Goal: Task Accomplishment & Management: Manage account settings

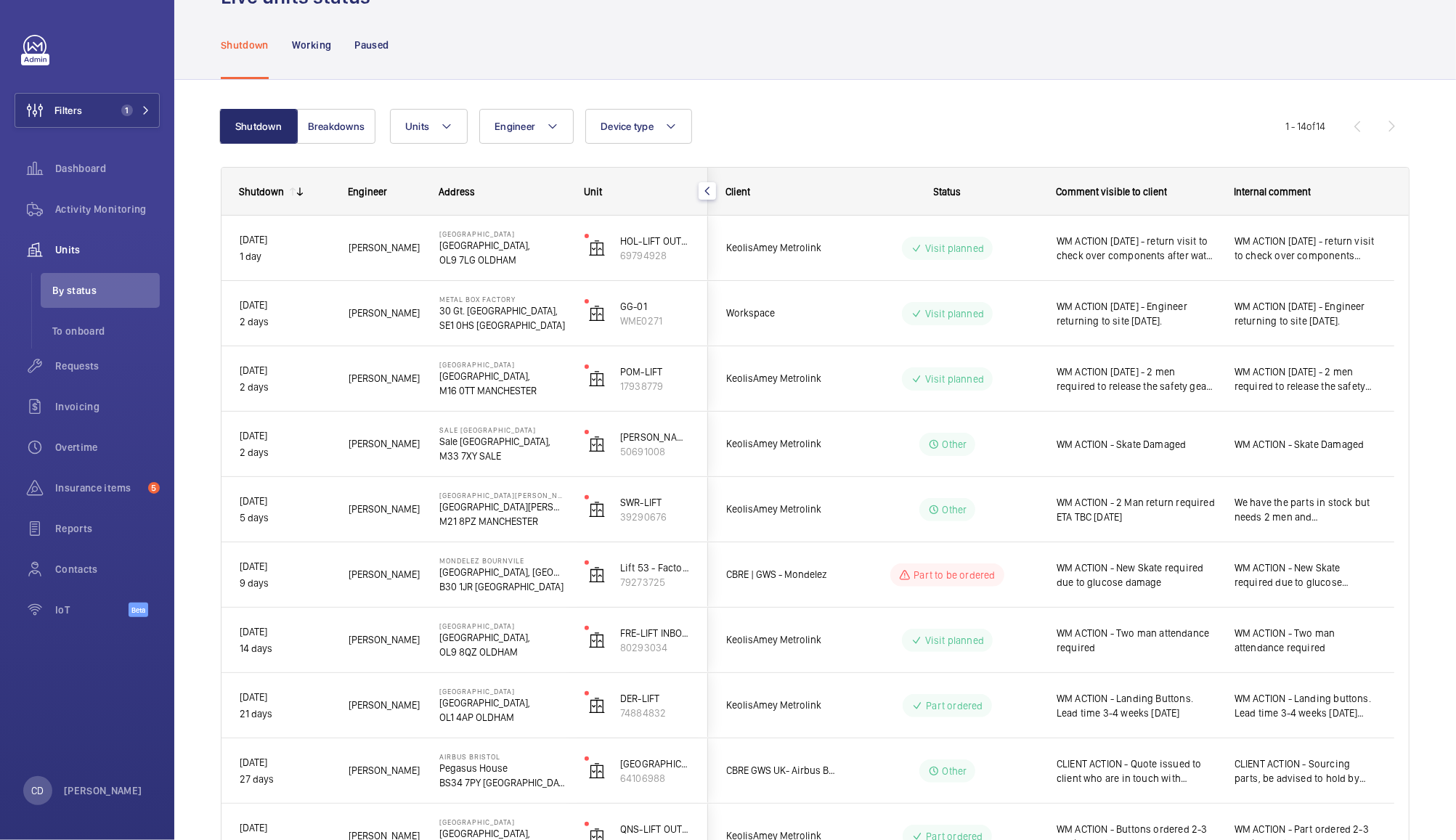
scroll to position [58, 0]
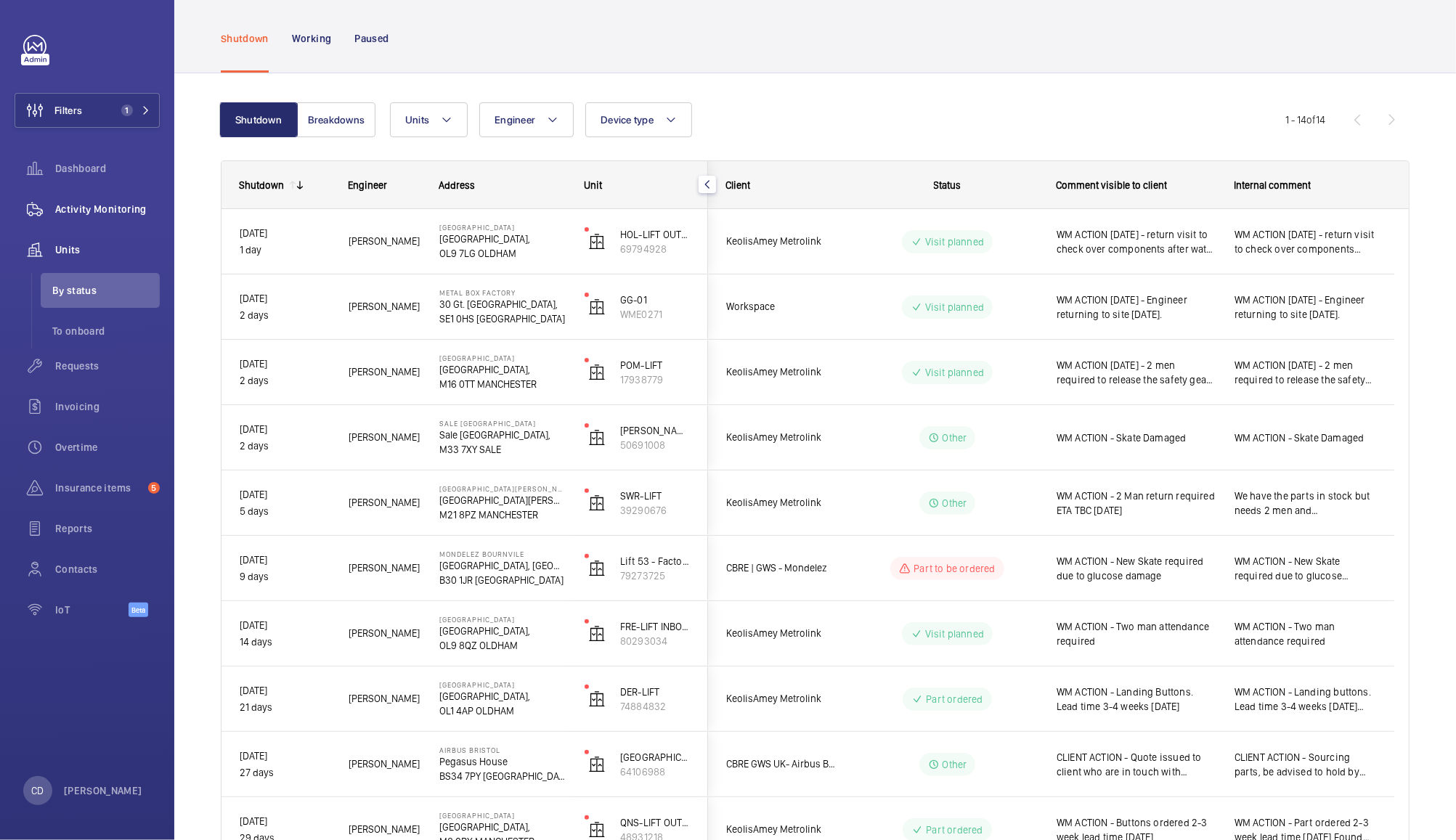
click at [108, 202] on span "Activity Monitoring" at bounding box center [107, 209] width 104 height 15
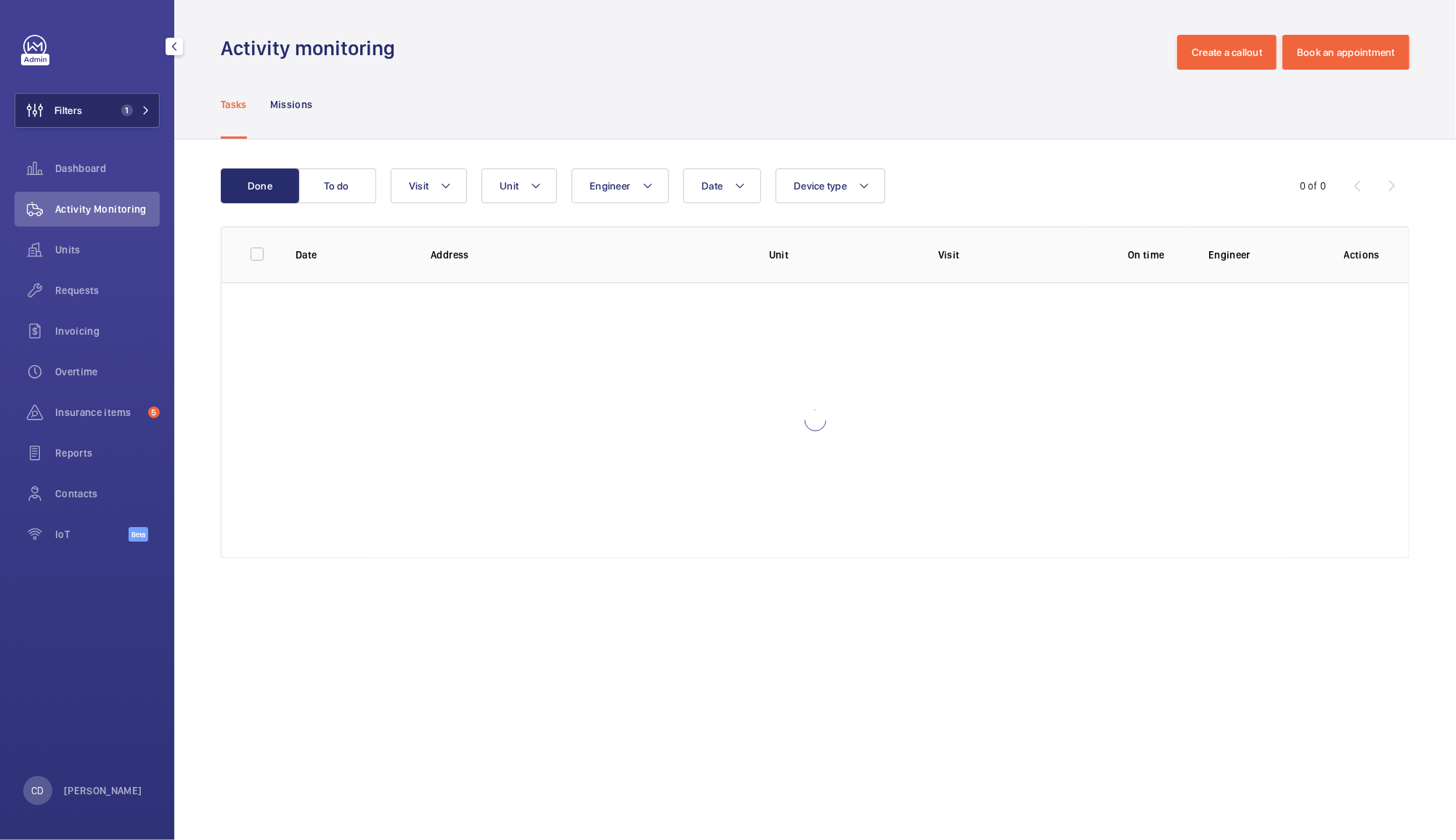
click at [99, 117] on button "Filters 1" at bounding box center [88, 111] width 146 height 35
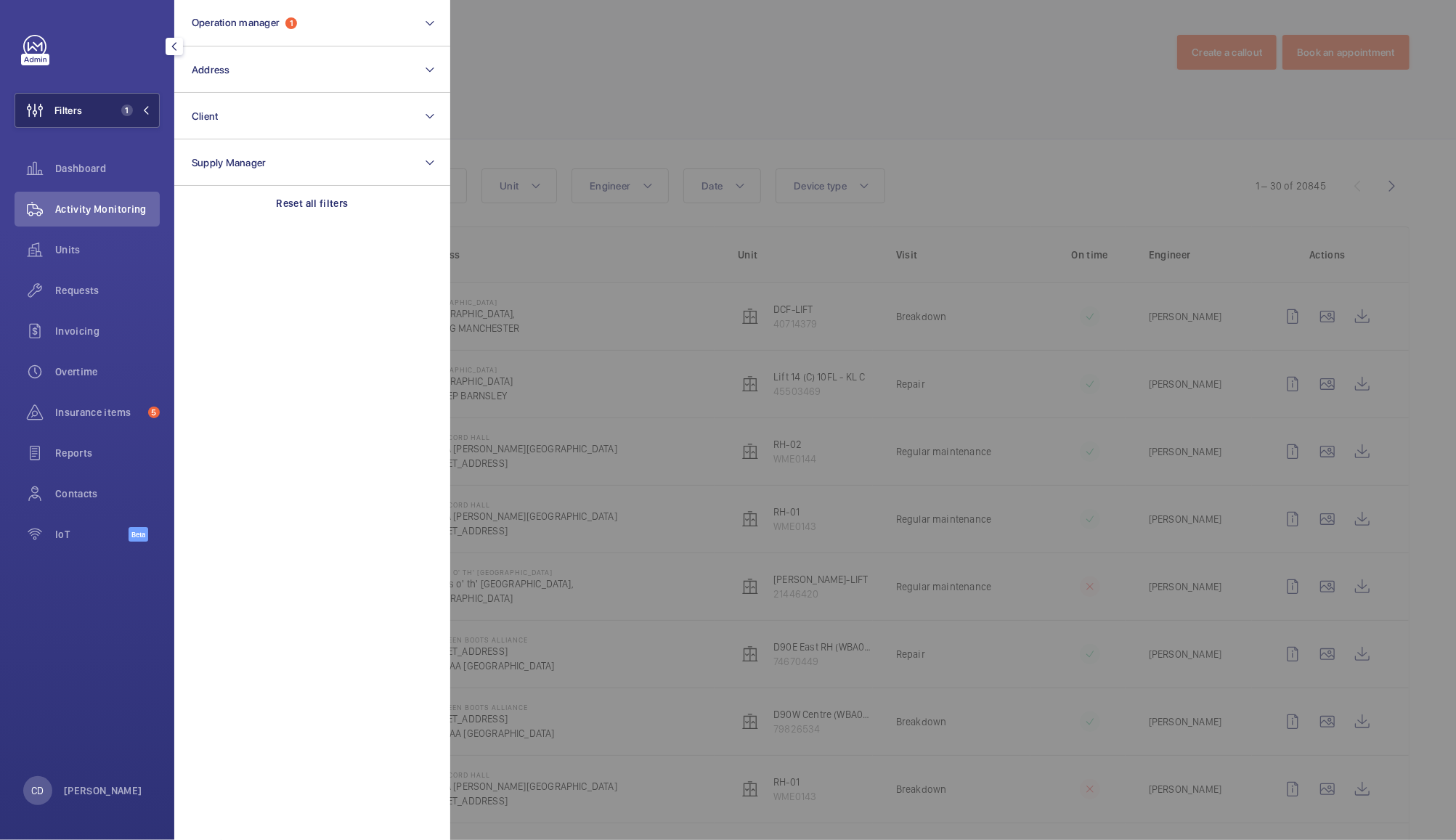
click at [299, 72] on button "Address" at bounding box center [311, 69] width 276 height 46
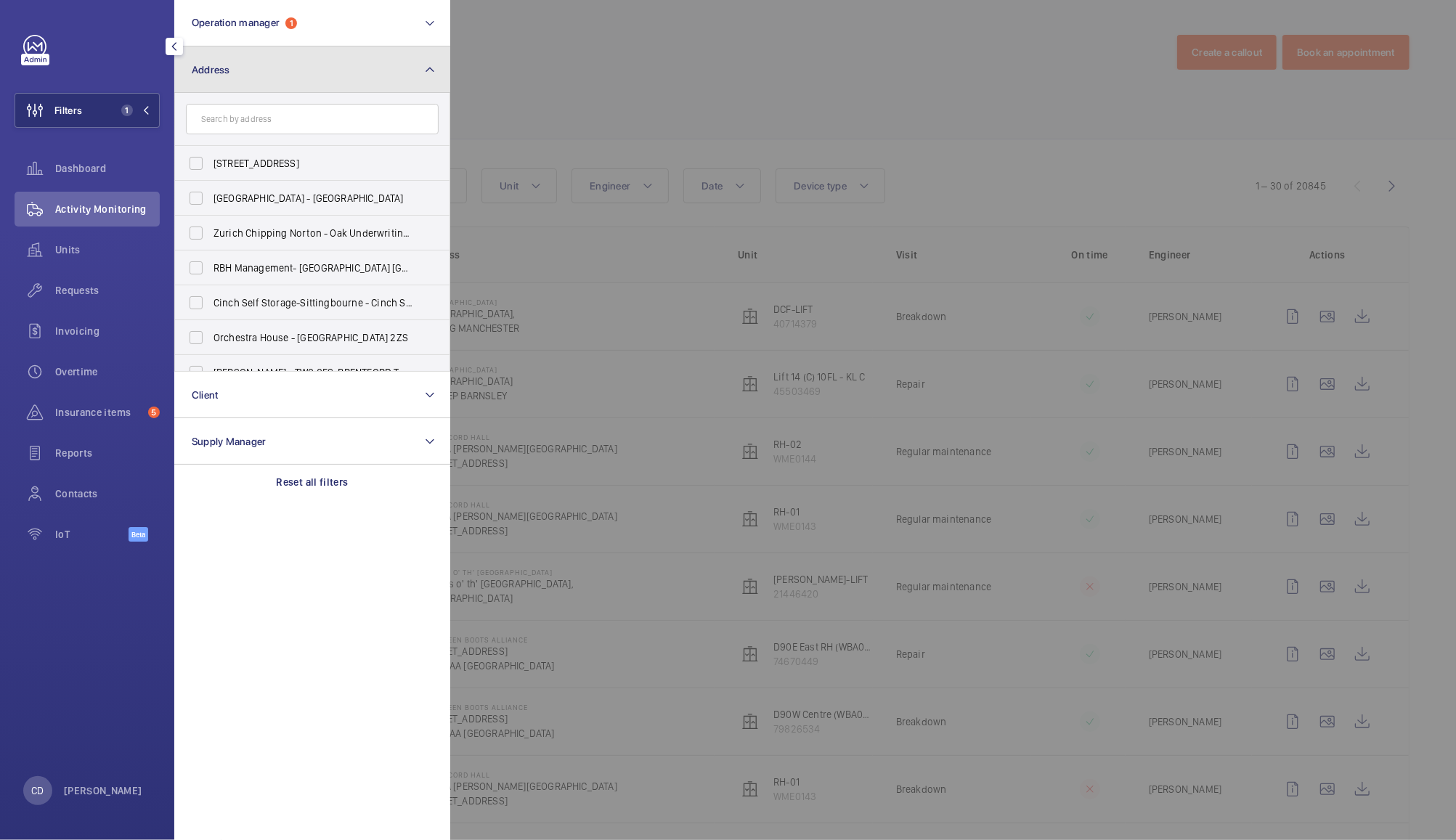
click at [430, 64] on mat-icon at bounding box center [429, 69] width 12 height 18
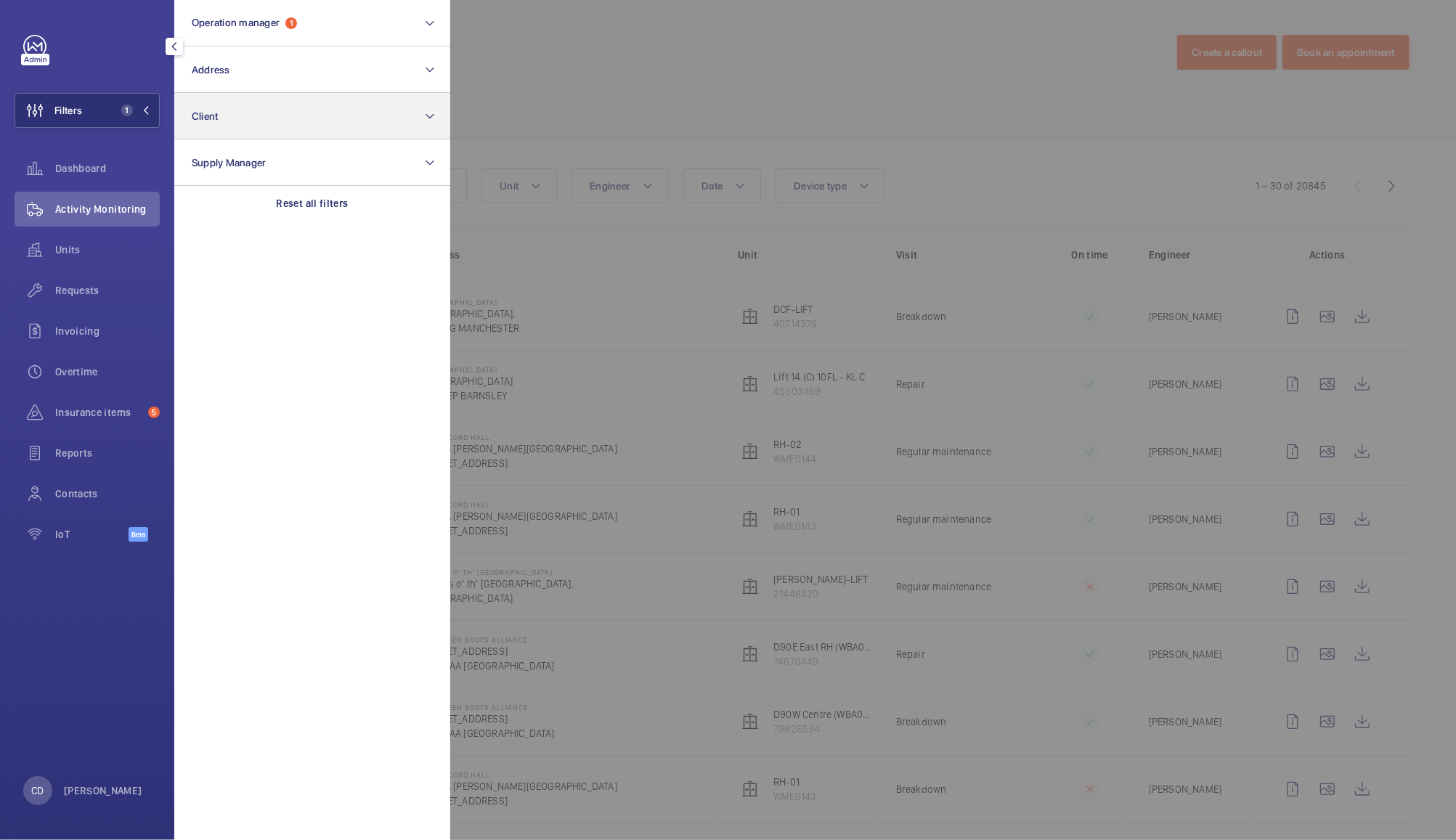
click at [374, 108] on button "Client" at bounding box center [311, 116] width 276 height 46
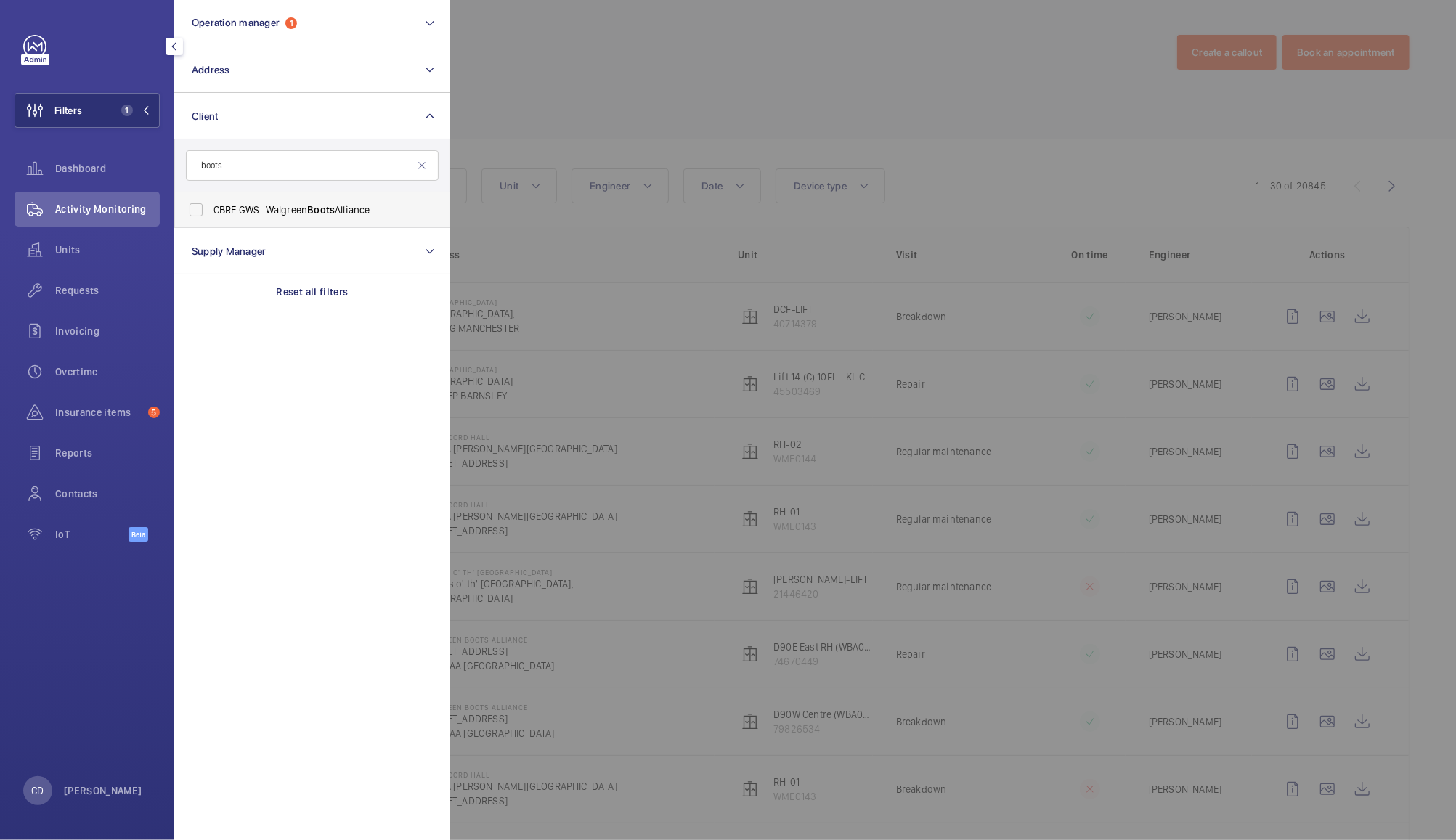
type input "boots"
click at [332, 198] on label "CBRE GWS- Walgreen Boots Alliance" at bounding box center [301, 210] width 252 height 35
click at [211, 198] on input "CBRE GWS- Walgreen Boots Alliance" at bounding box center [196, 210] width 29 height 29
checkbox input "true"
click at [592, 52] on div at bounding box center [1179, 420] width 1456 height 840
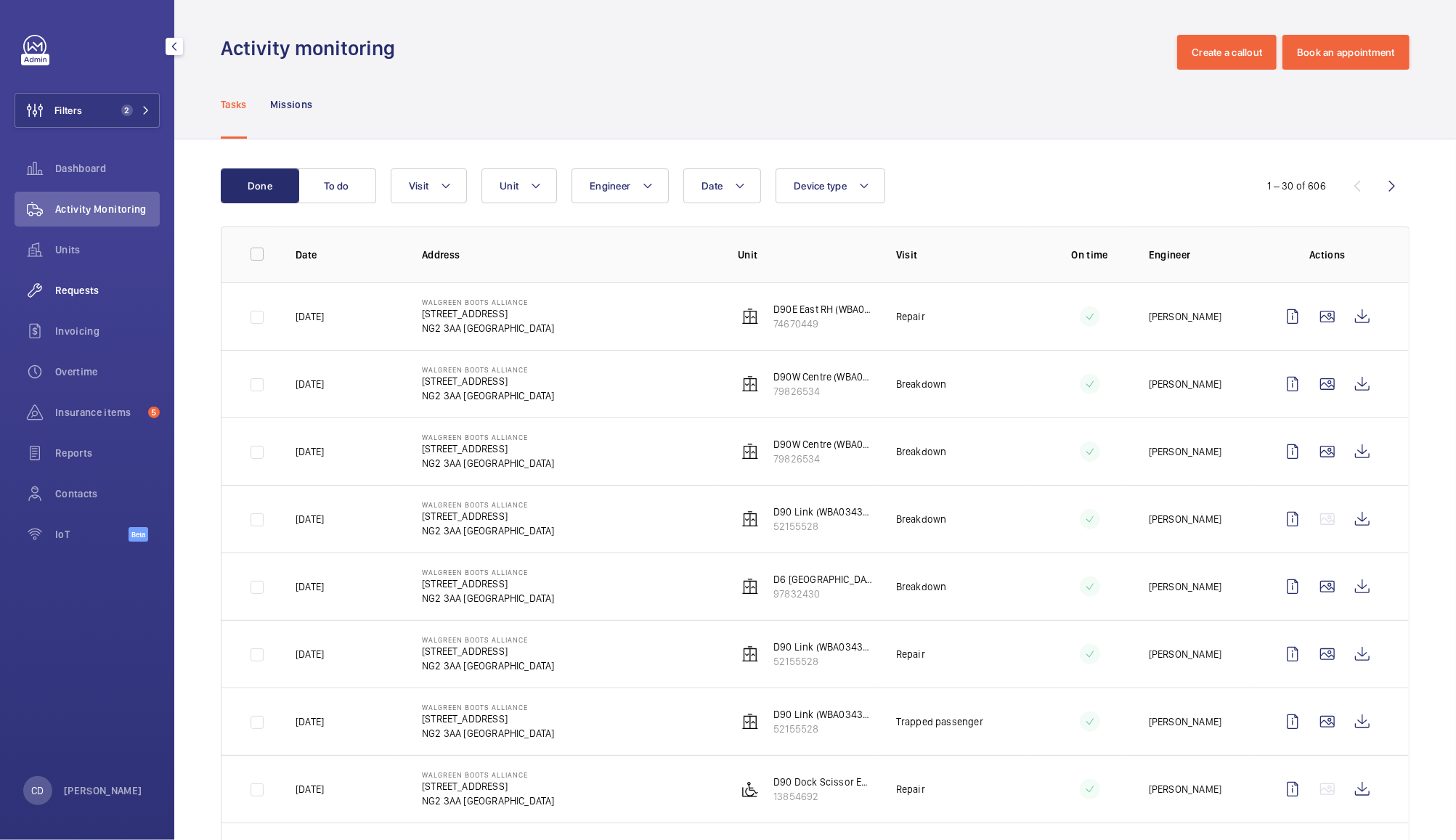
click at [93, 286] on span "Requests" at bounding box center [107, 290] width 104 height 15
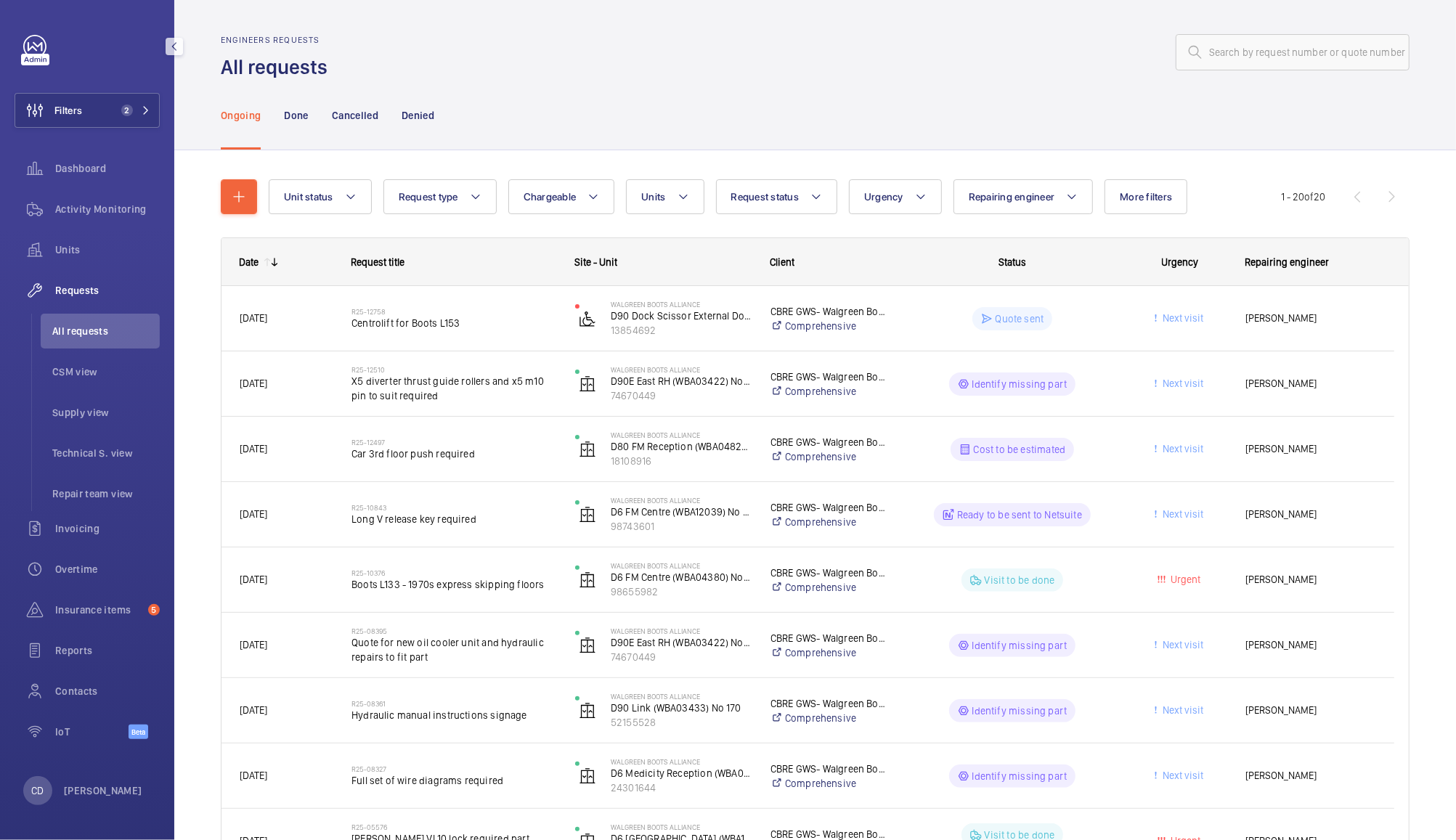
click at [913, 653] on wm-front-pills-cell "Identify missing part" at bounding box center [1012, 645] width 205 height 23
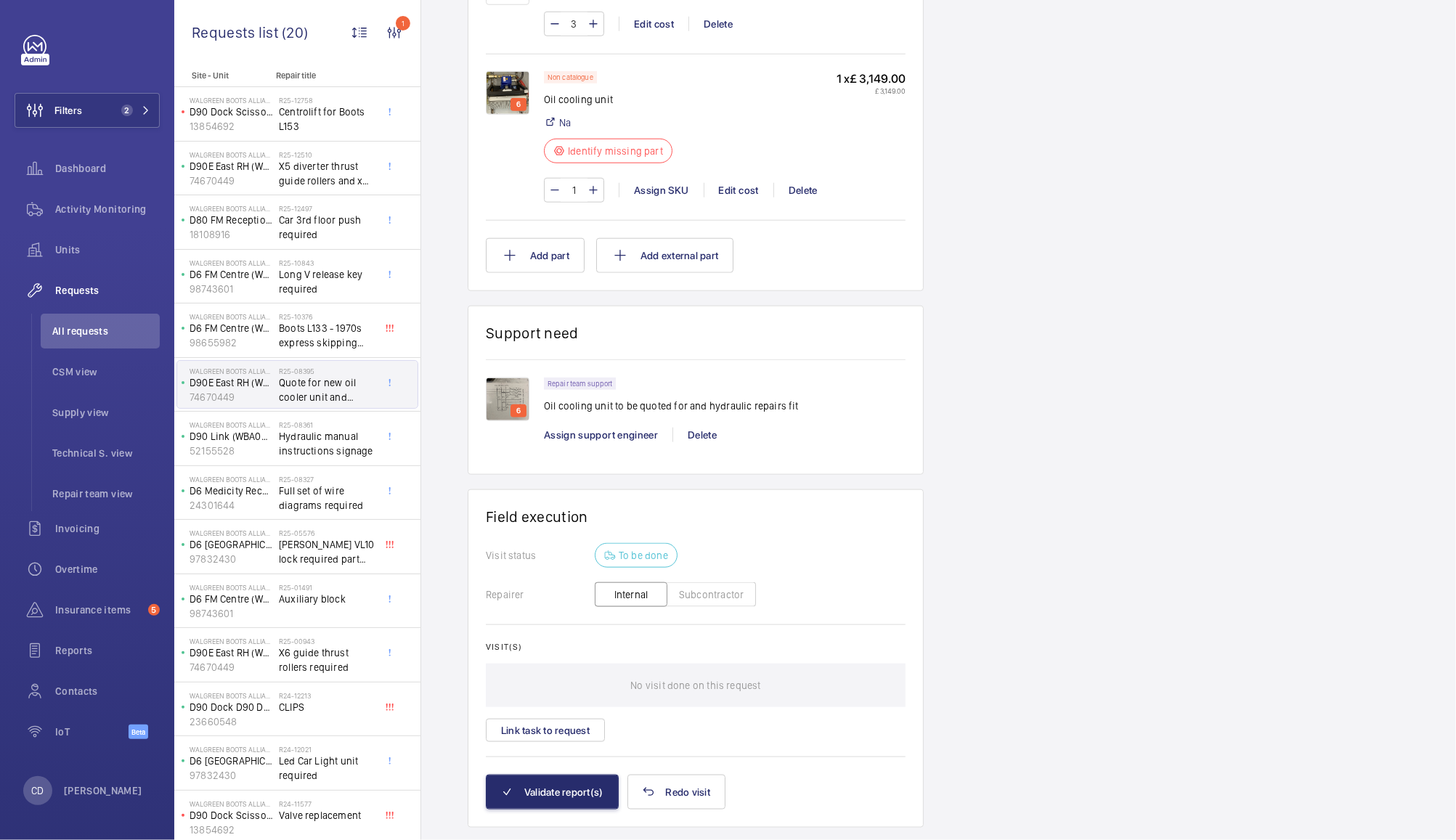
scroll to position [1149, 0]
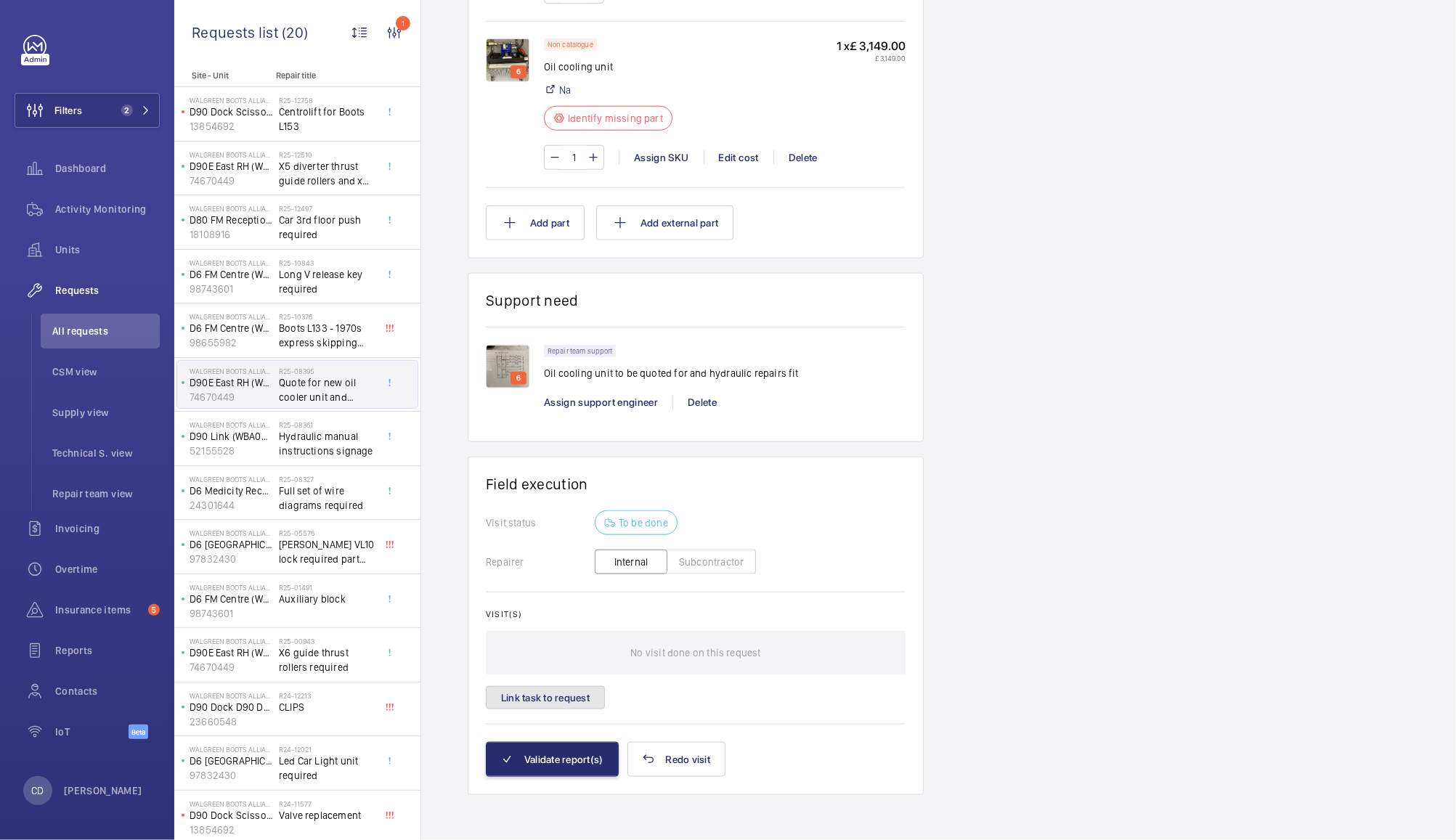
click at [567, 696] on button "Link task to request" at bounding box center [545, 697] width 119 height 23
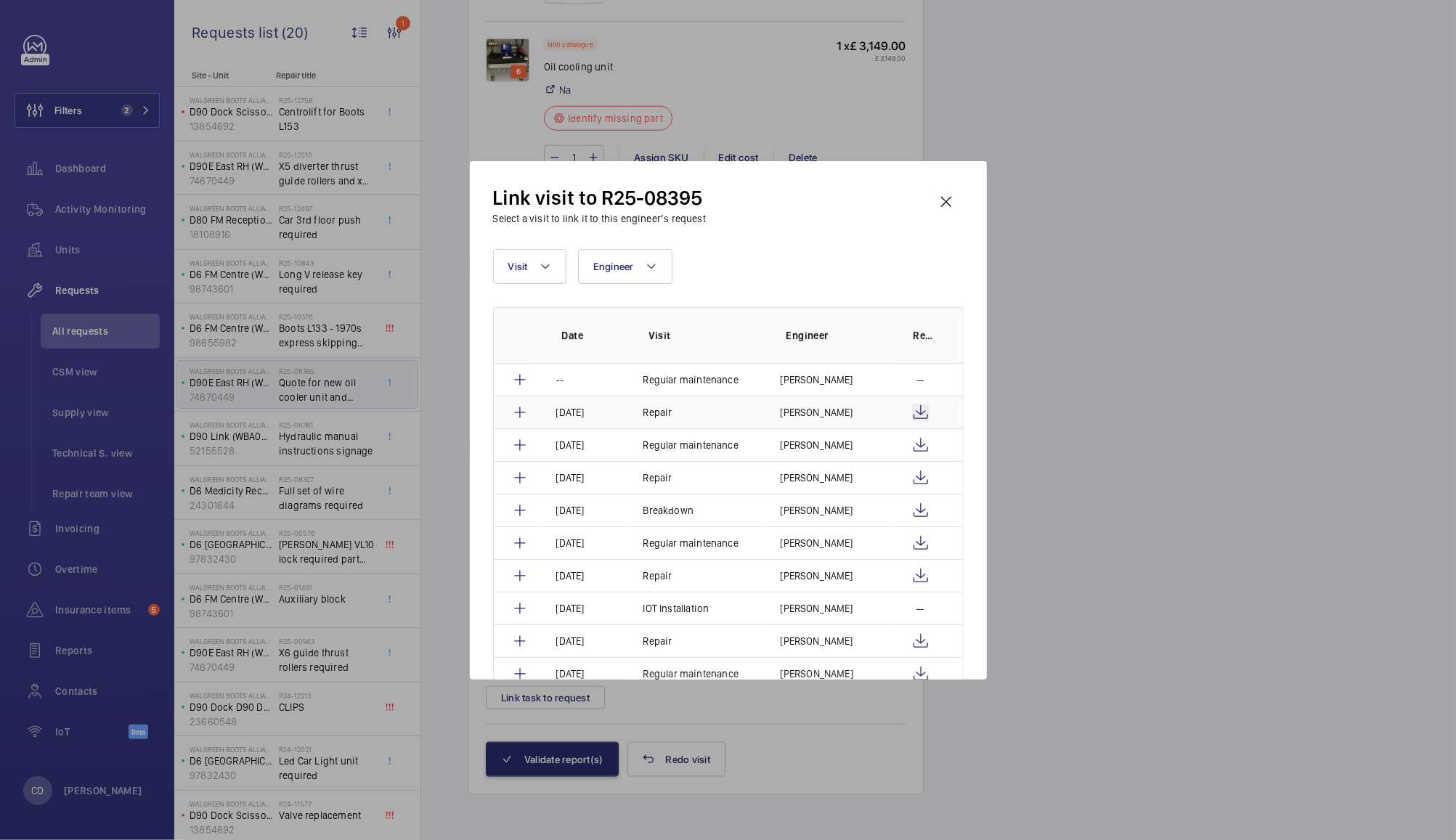
click at [917, 411] on wm-front-icon-button at bounding box center [921, 412] width 18 height 18
click at [523, 413] on mat-icon at bounding box center [520, 412] width 18 height 18
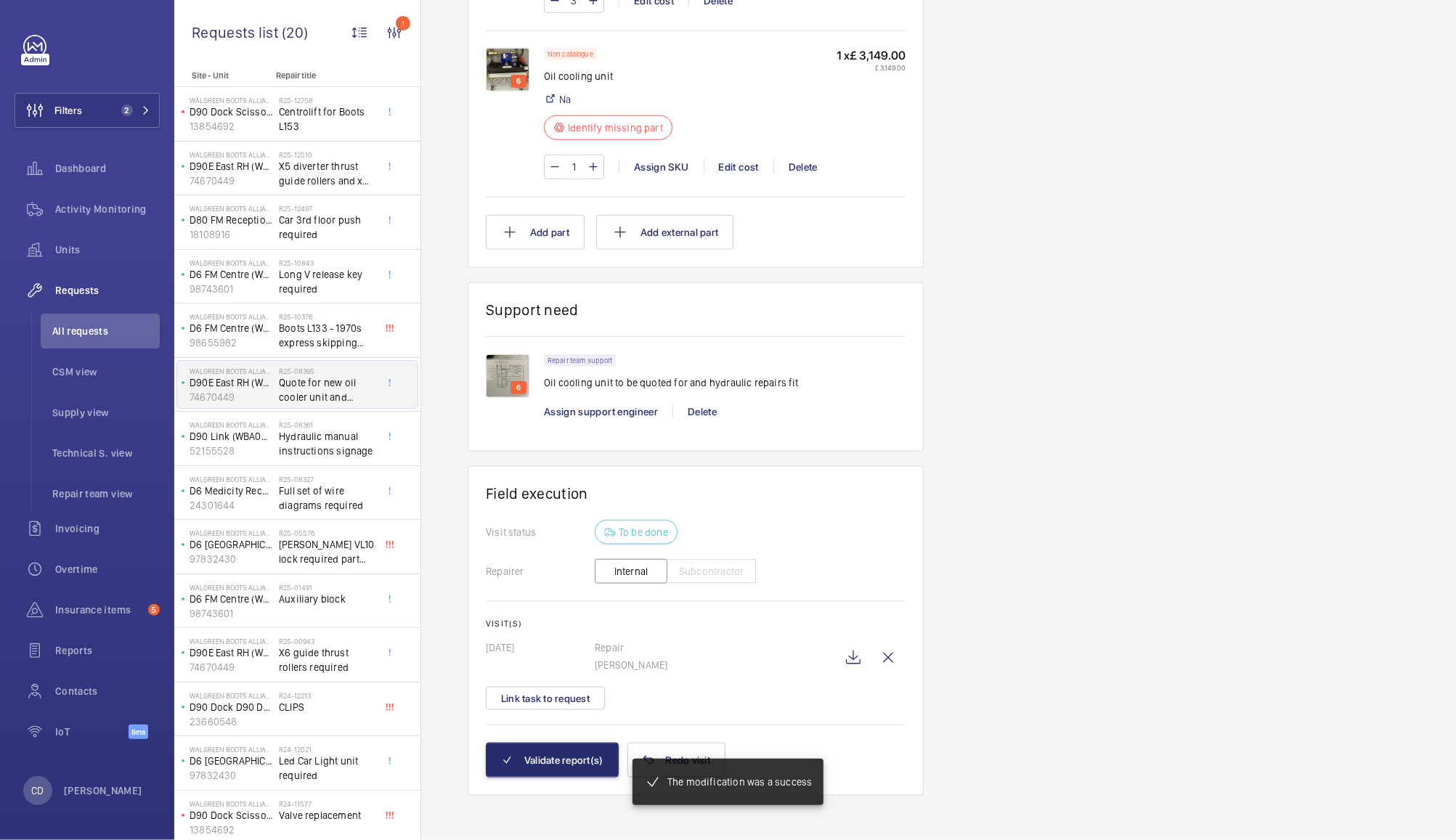
scroll to position [1139, 0]
click at [566, 755] on button "Validate report(s)" at bounding box center [552, 758] width 133 height 35
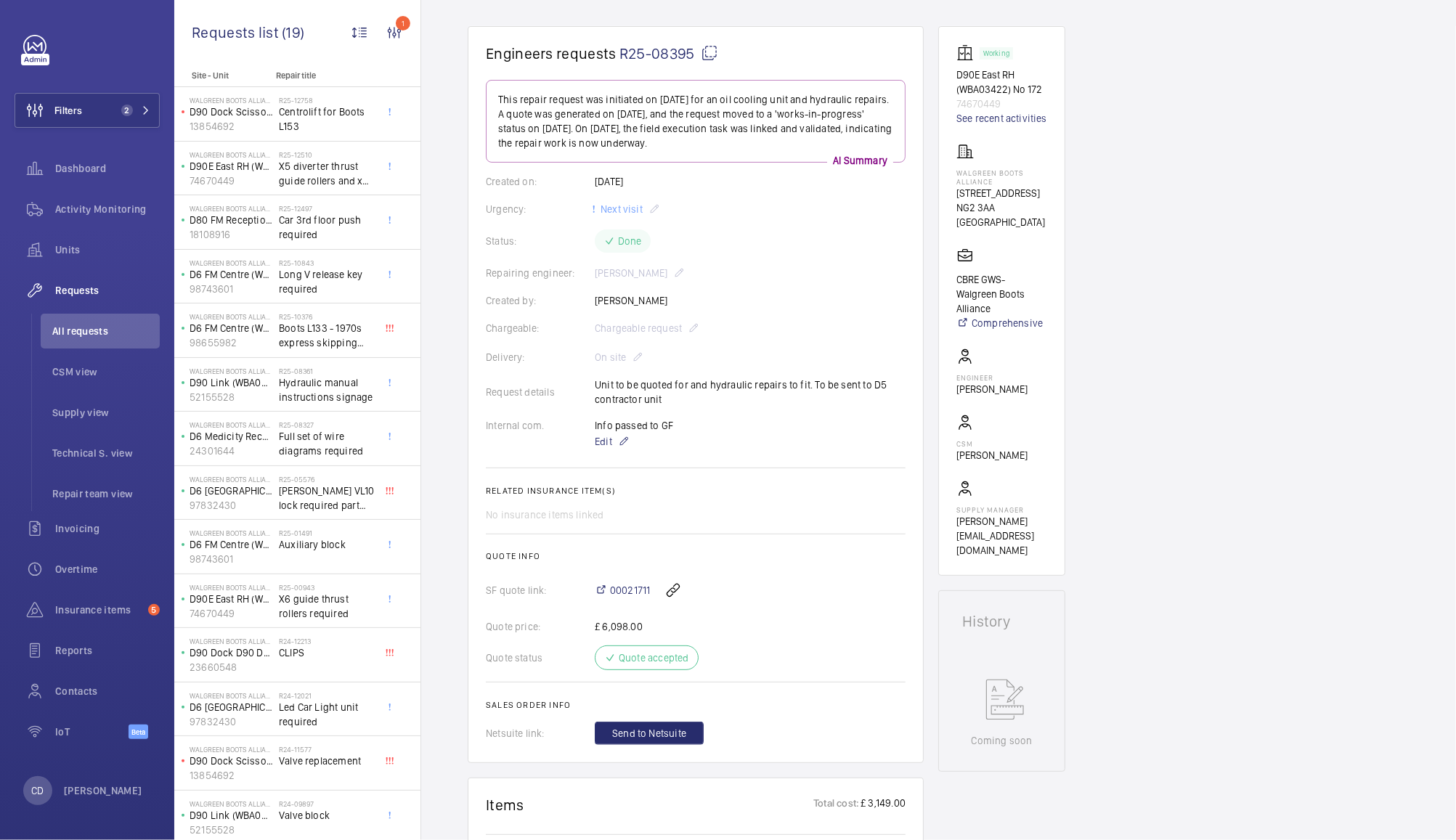
scroll to position [0, 0]
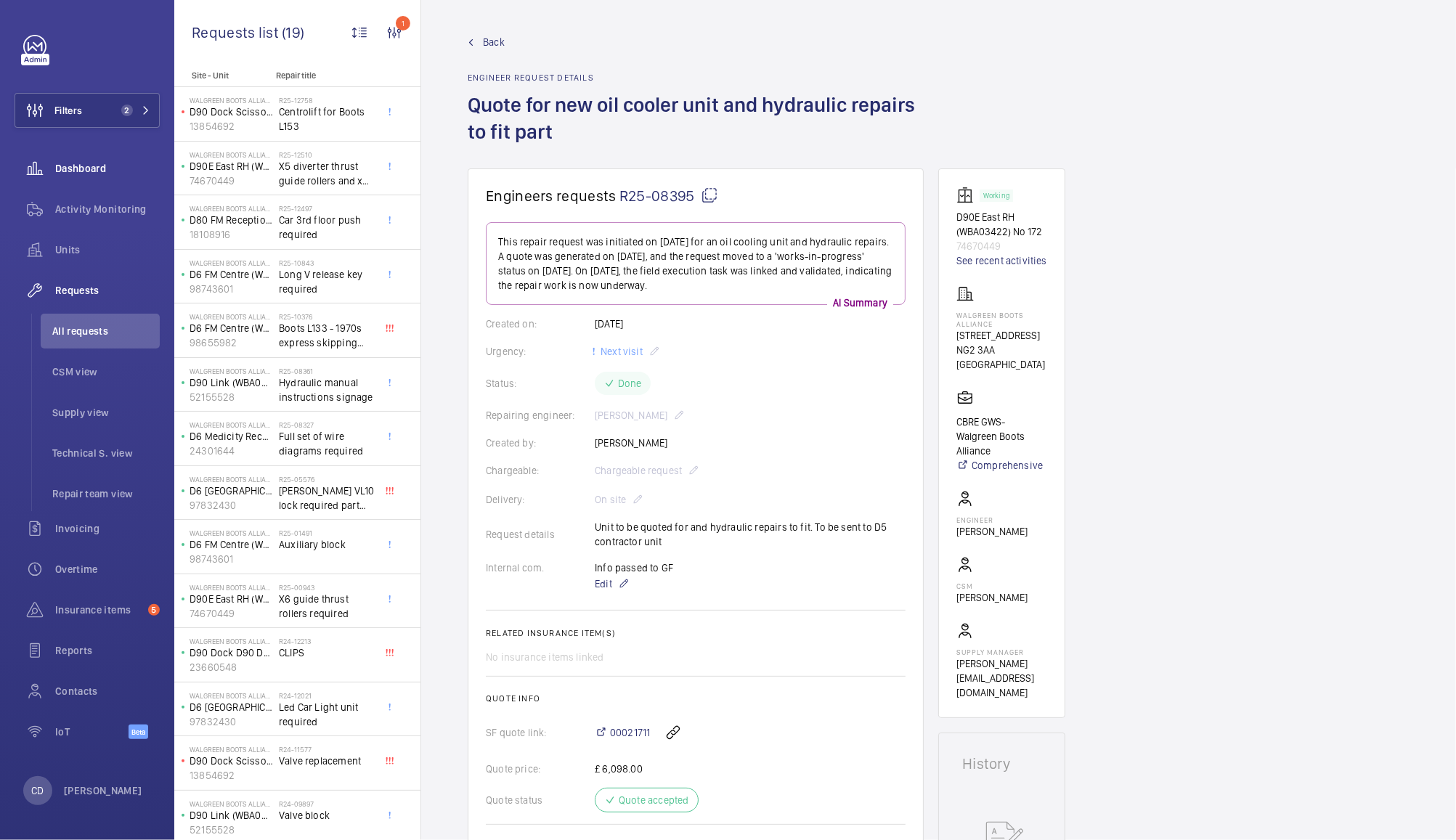
click at [103, 168] on span "Dashboard" at bounding box center [107, 169] width 104 height 15
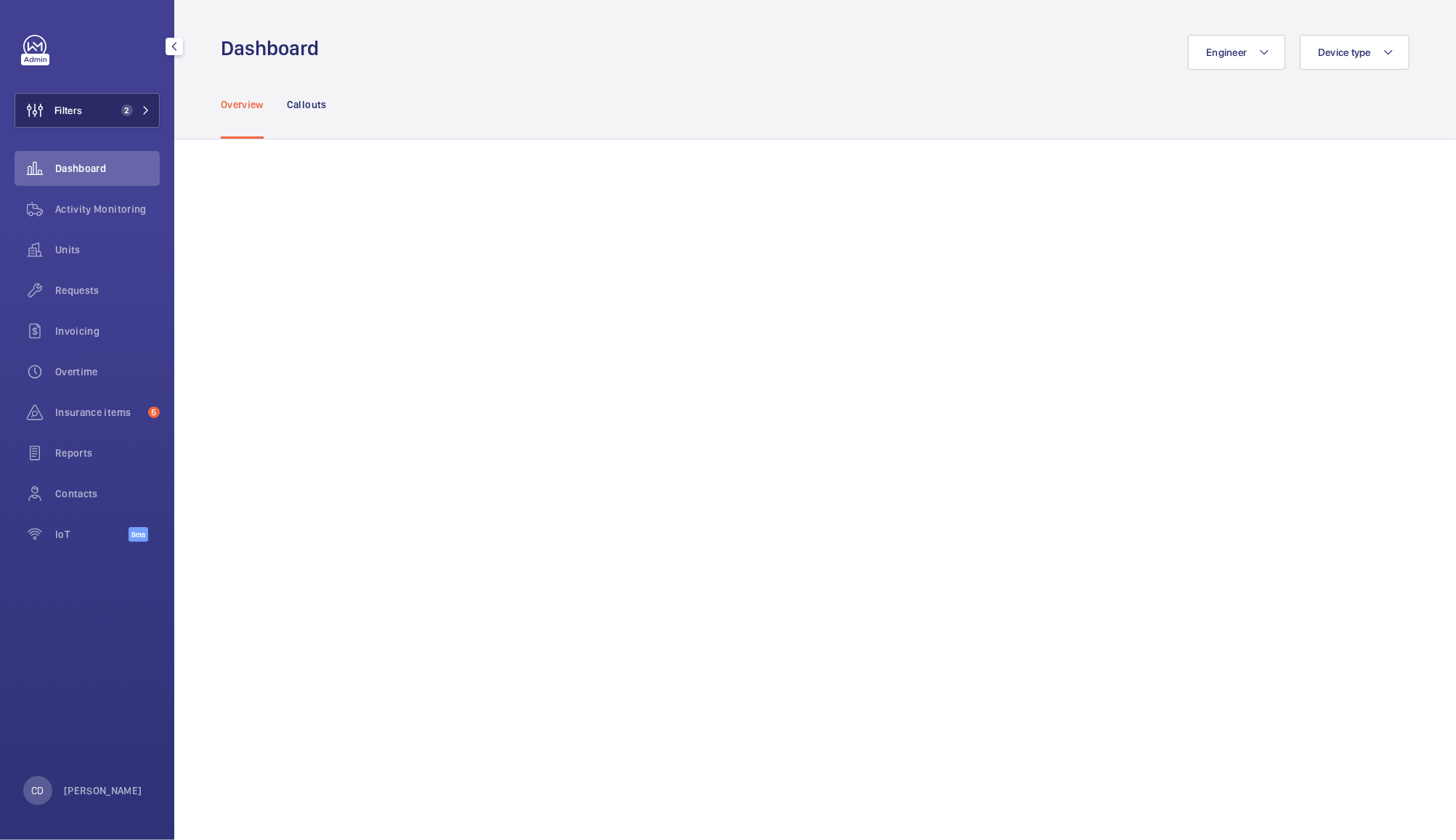
click at [91, 94] on button "Filters 2" at bounding box center [88, 111] width 146 height 35
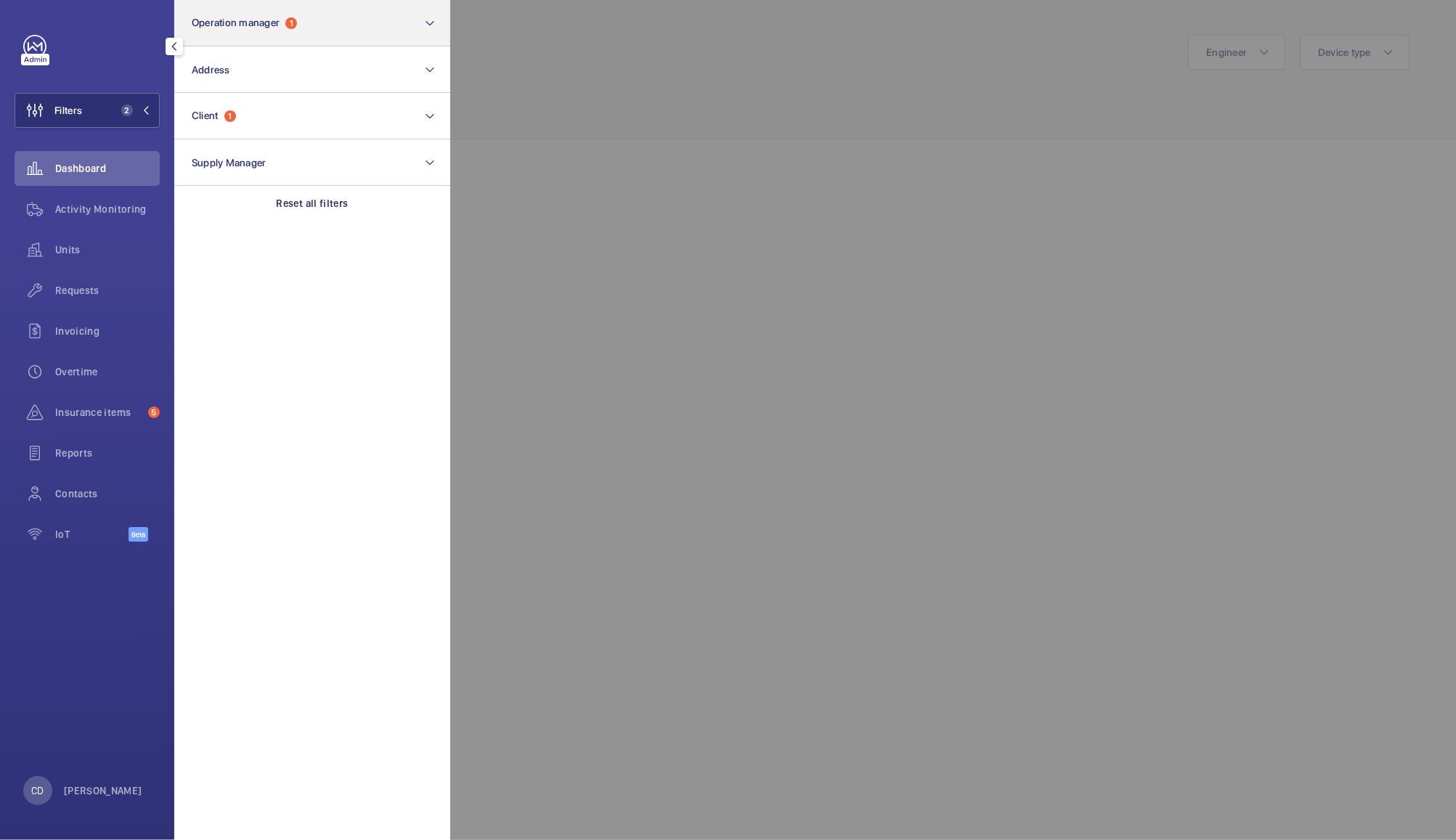
click at [373, 5] on button "Operation manager 1" at bounding box center [311, 23] width 276 height 46
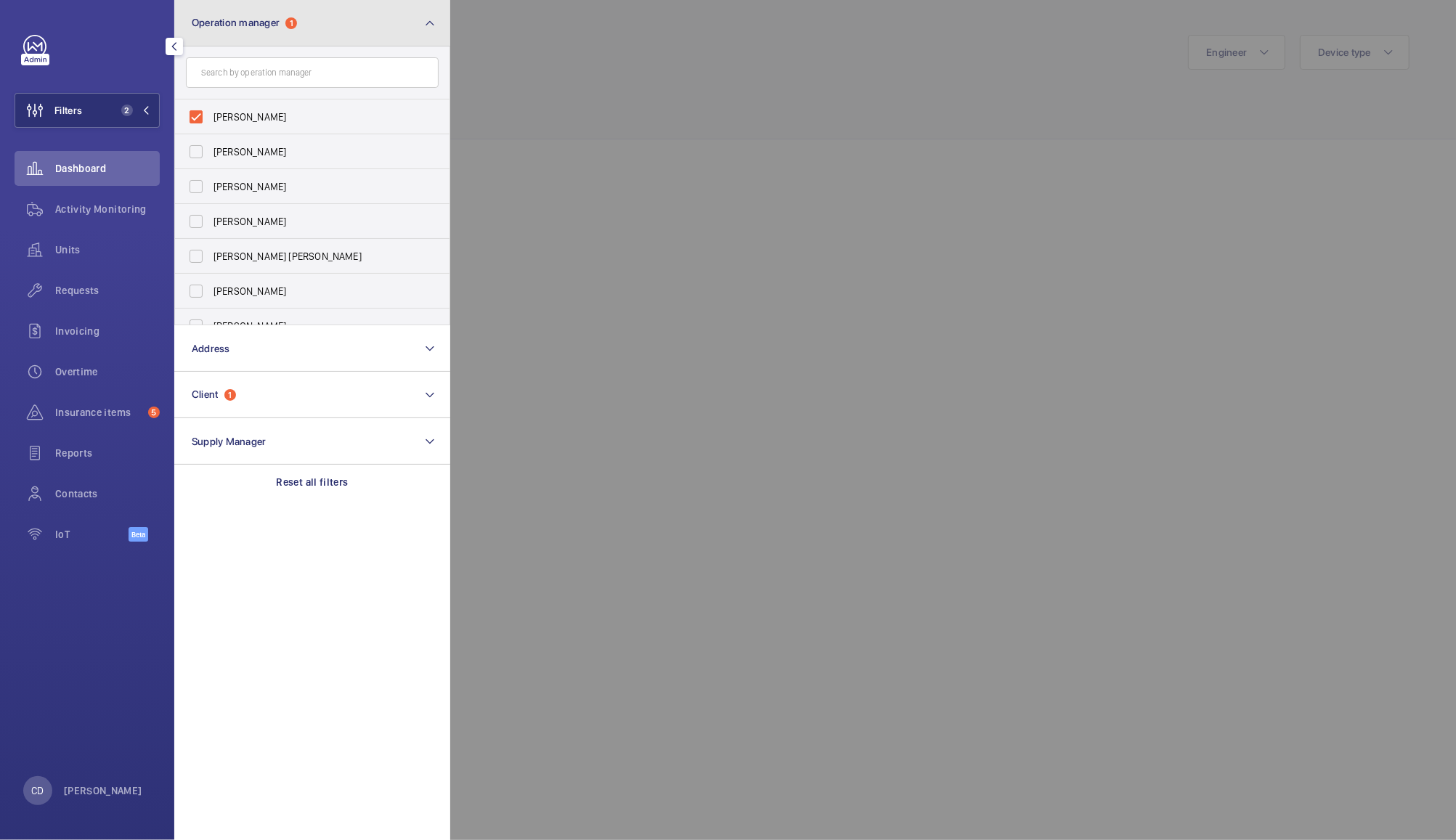
click at [361, 18] on button "Operation manager 1" at bounding box center [311, 23] width 276 height 46
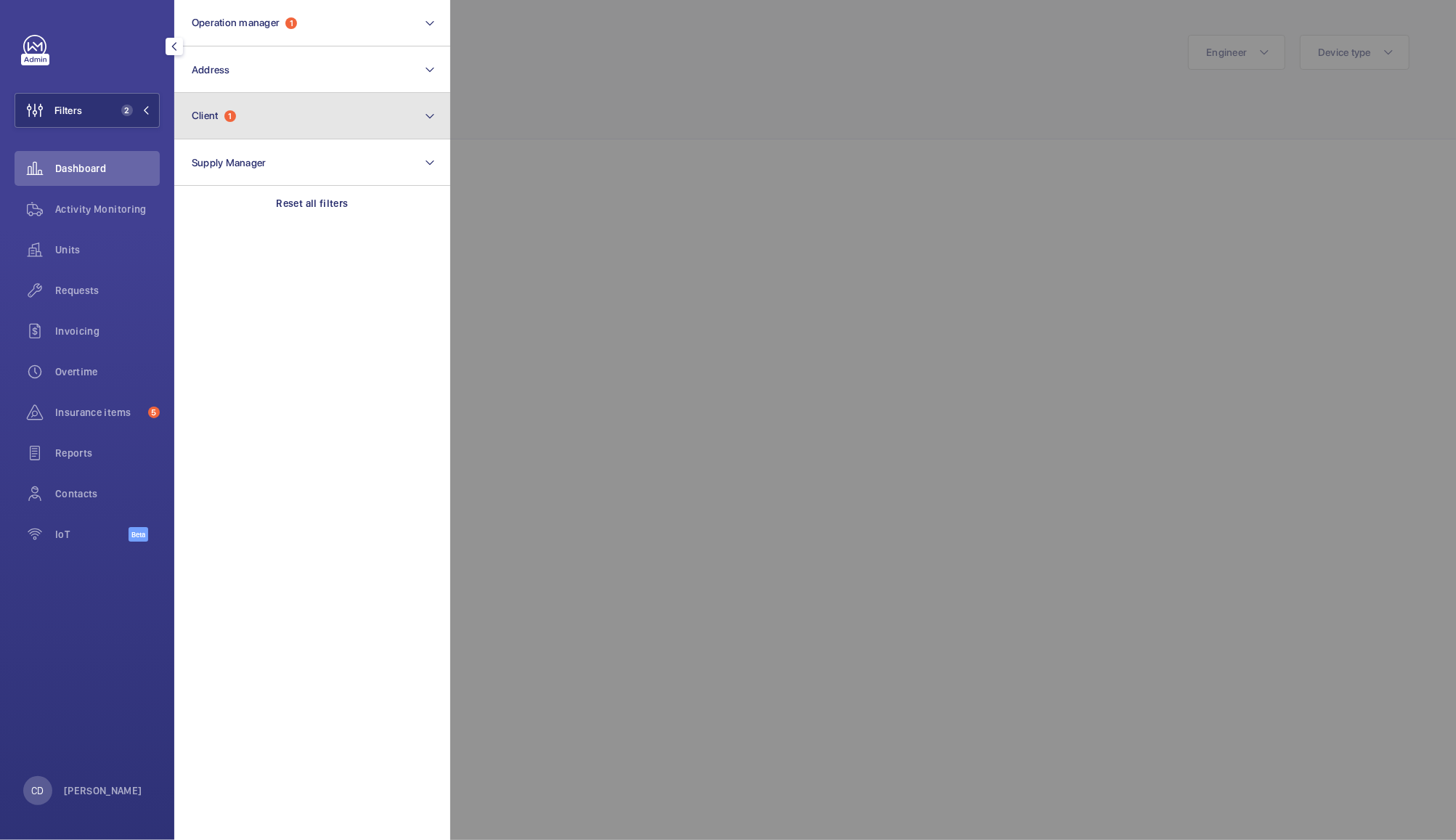
click at [357, 113] on button "Client 1" at bounding box center [311, 116] width 276 height 46
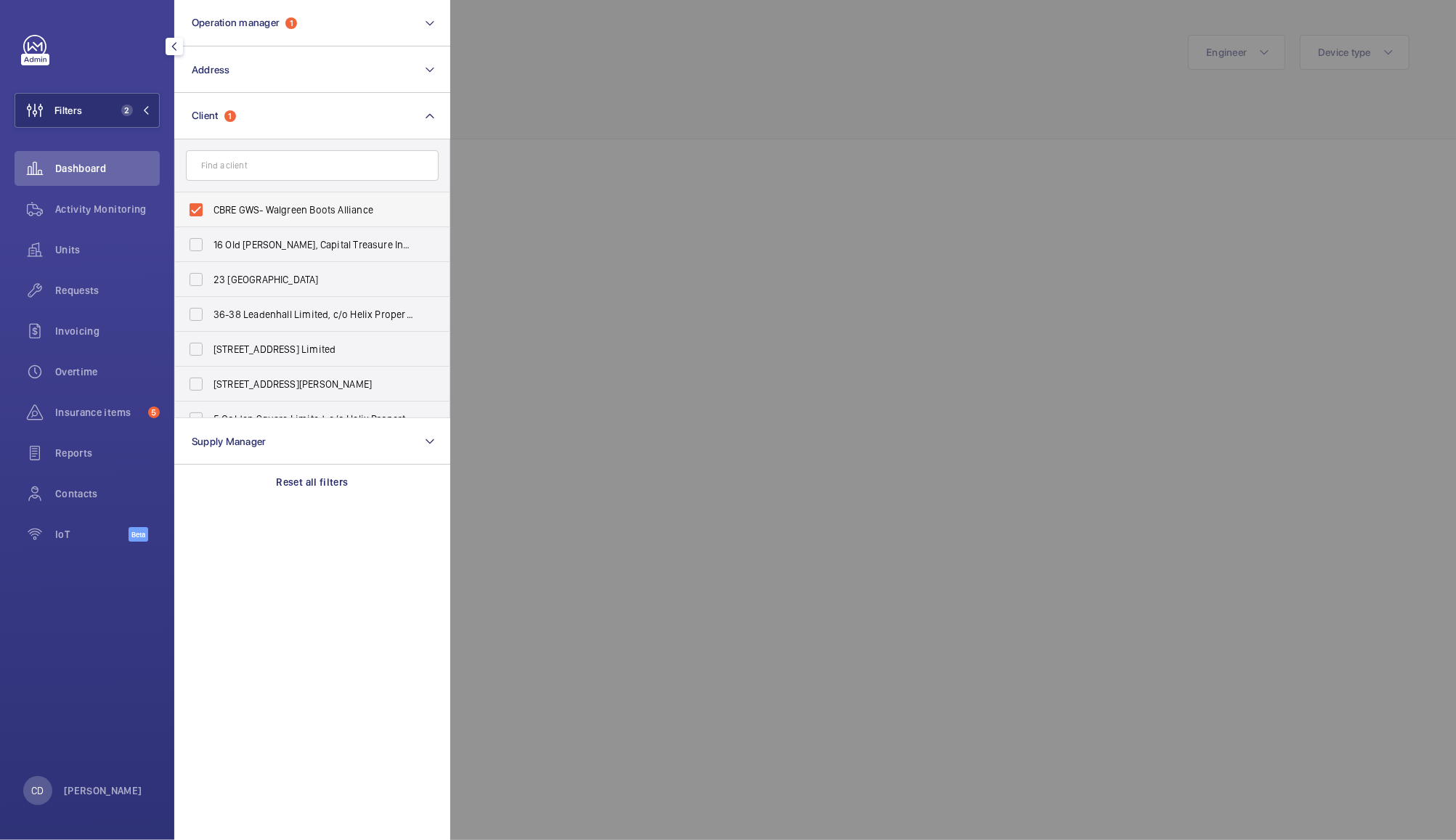
click at [279, 210] on span "CBRE GWS- Walgreen Boots Alliance" at bounding box center [313, 210] width 200 height 15
click at [211, 210] on input "CBRE GWS- Walgreen Boots Alliance" at bounding box center [196, 210] width 29 height 29
checkbox input "false"
click at [529, 132] on div at bounding box center [1179, 420] width 1456 height 840
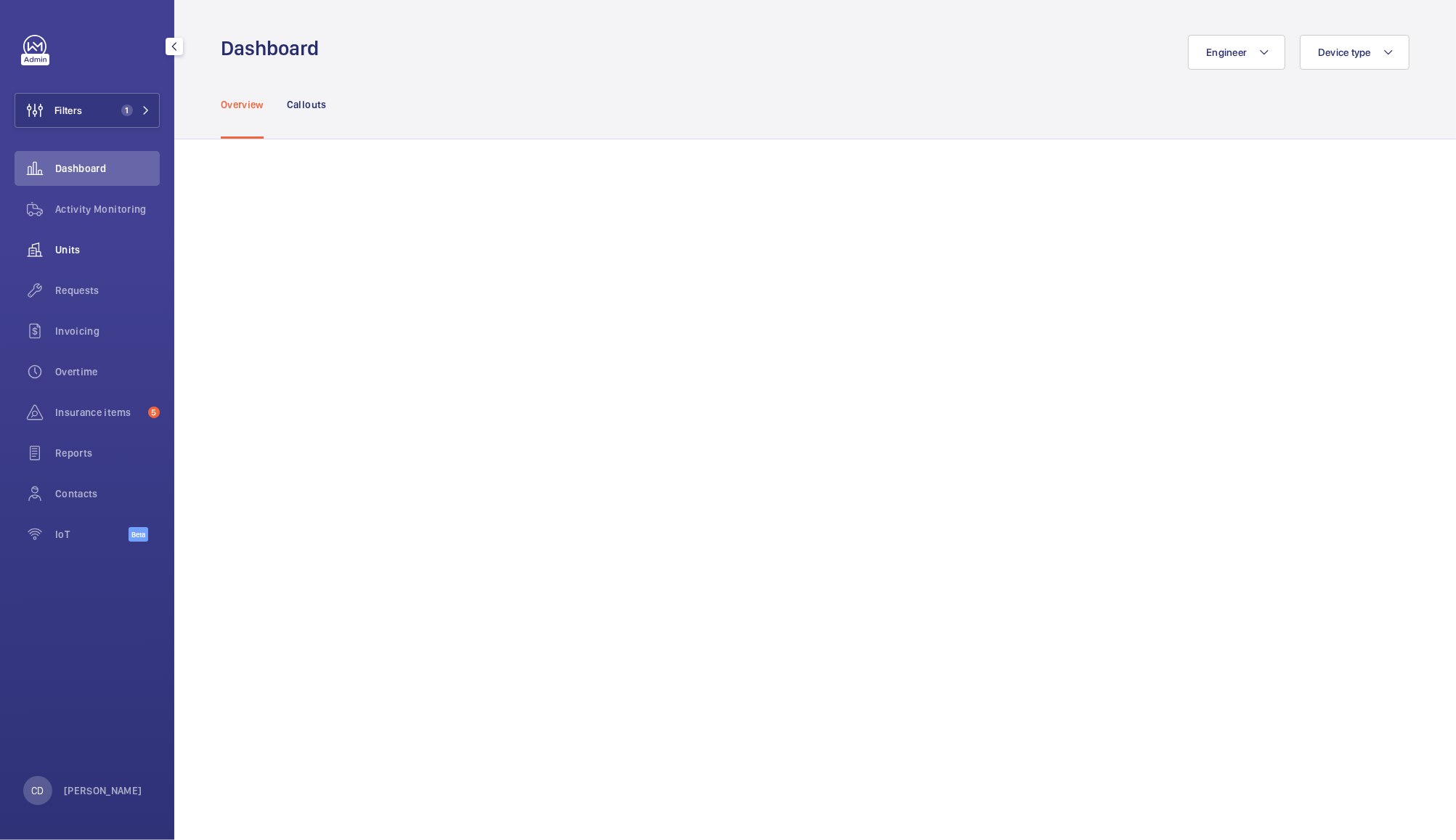
click at [73, 250] on span "Units" at bounding box center [107, 250] width 104 height 15
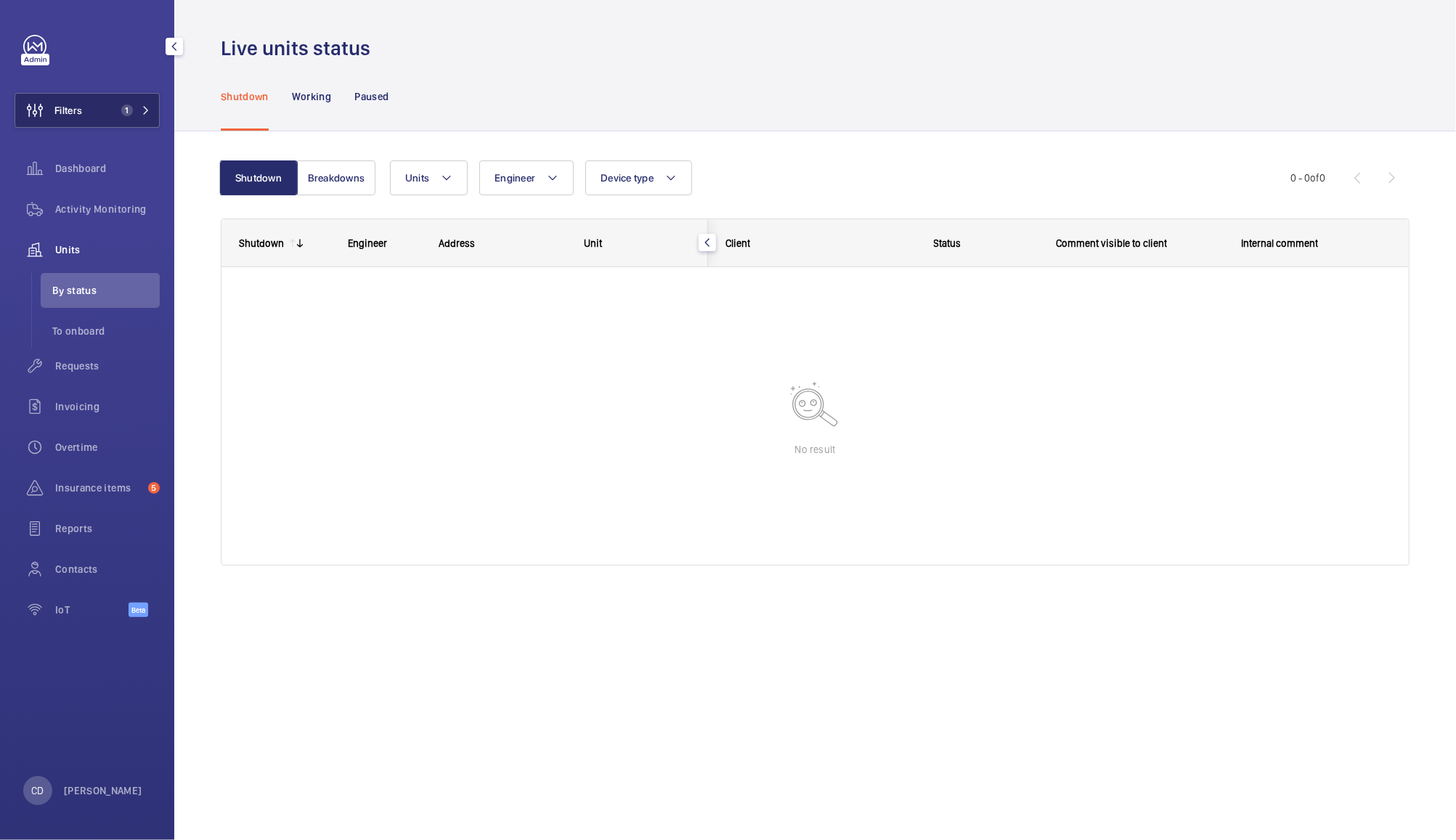
click at [115, 111] on span "1" at bounding box center [123, 110] width 18 height 12
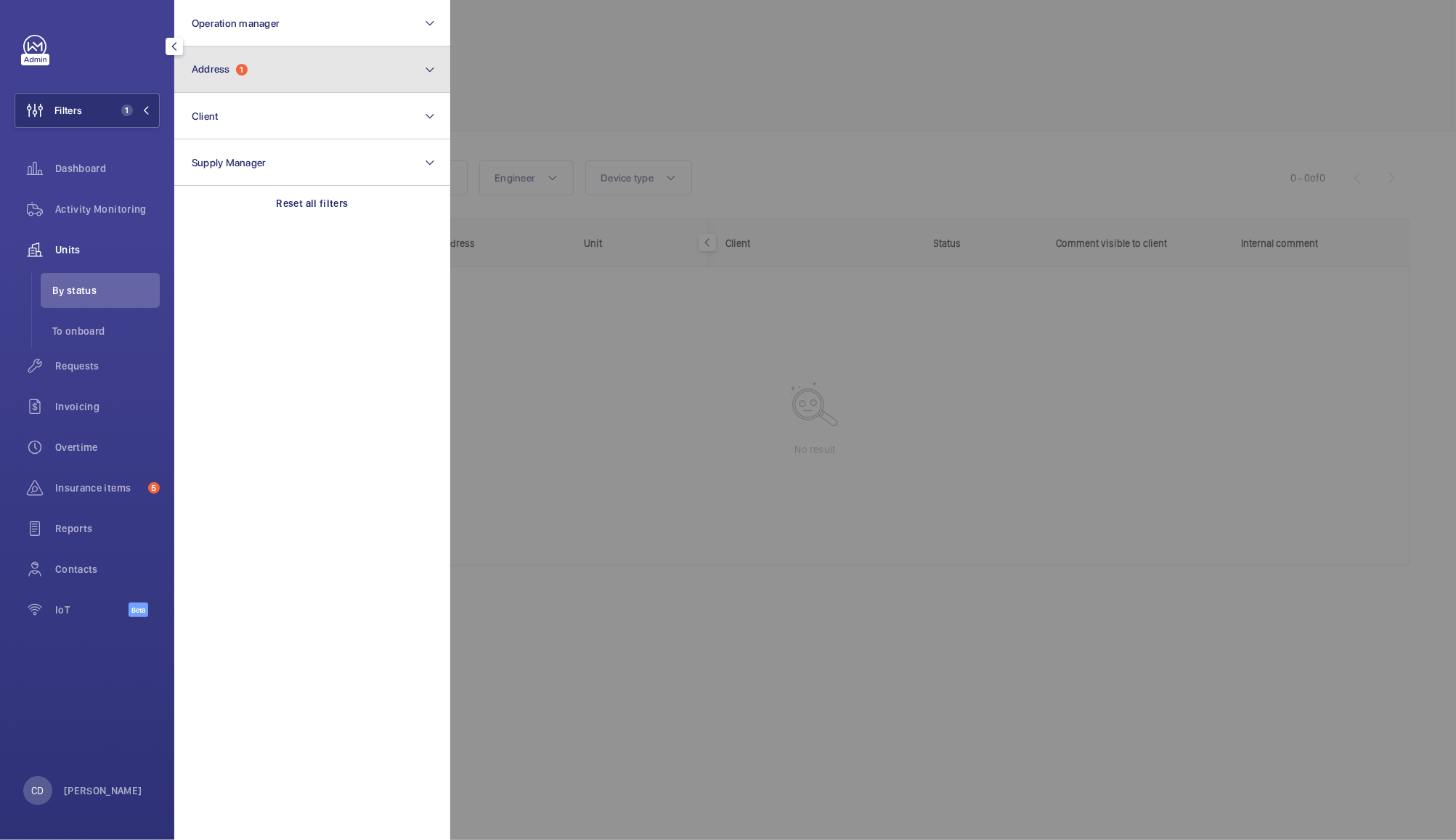
click at [283, 64] on button "Address 1" at bounding box center [311, 69] width 276 height 46
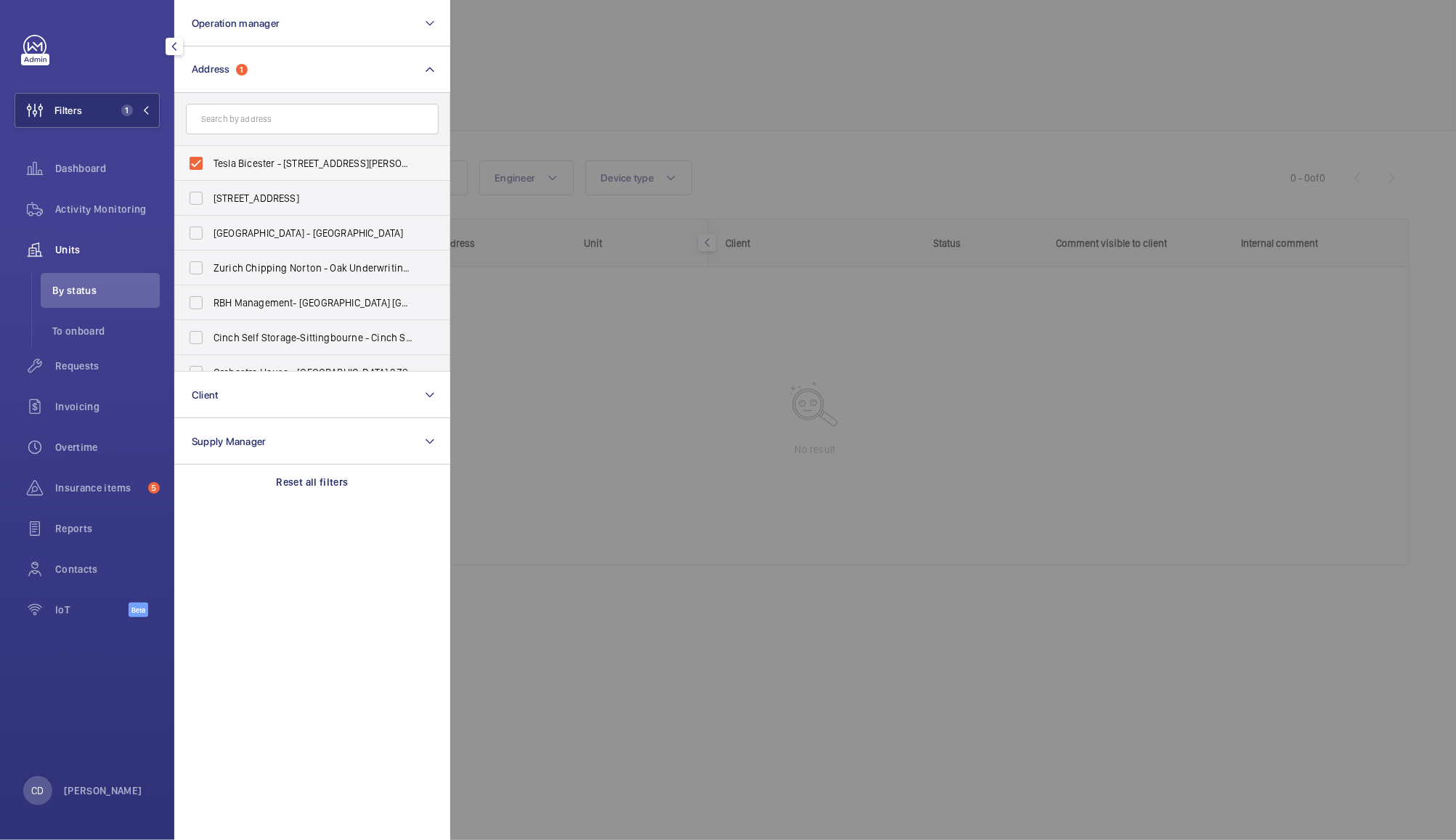
click at [272, 159] on span "Tesla Bicester - Unit 5, Charles Shouler Way, BICESTER OX25 2DS" at bounding box center [313, 163] width 200 height 15
click at [211, 159] on input "Tesla Bicester - Unit 5, Charles Shouler Way, BICESTER OX25 2DS" at bounding box center [196, 164] width 29 height 29
checkbox input "false"
click at [375, 22] on button "Operation manager" at bounding box center [311, 23] width 276 height 46
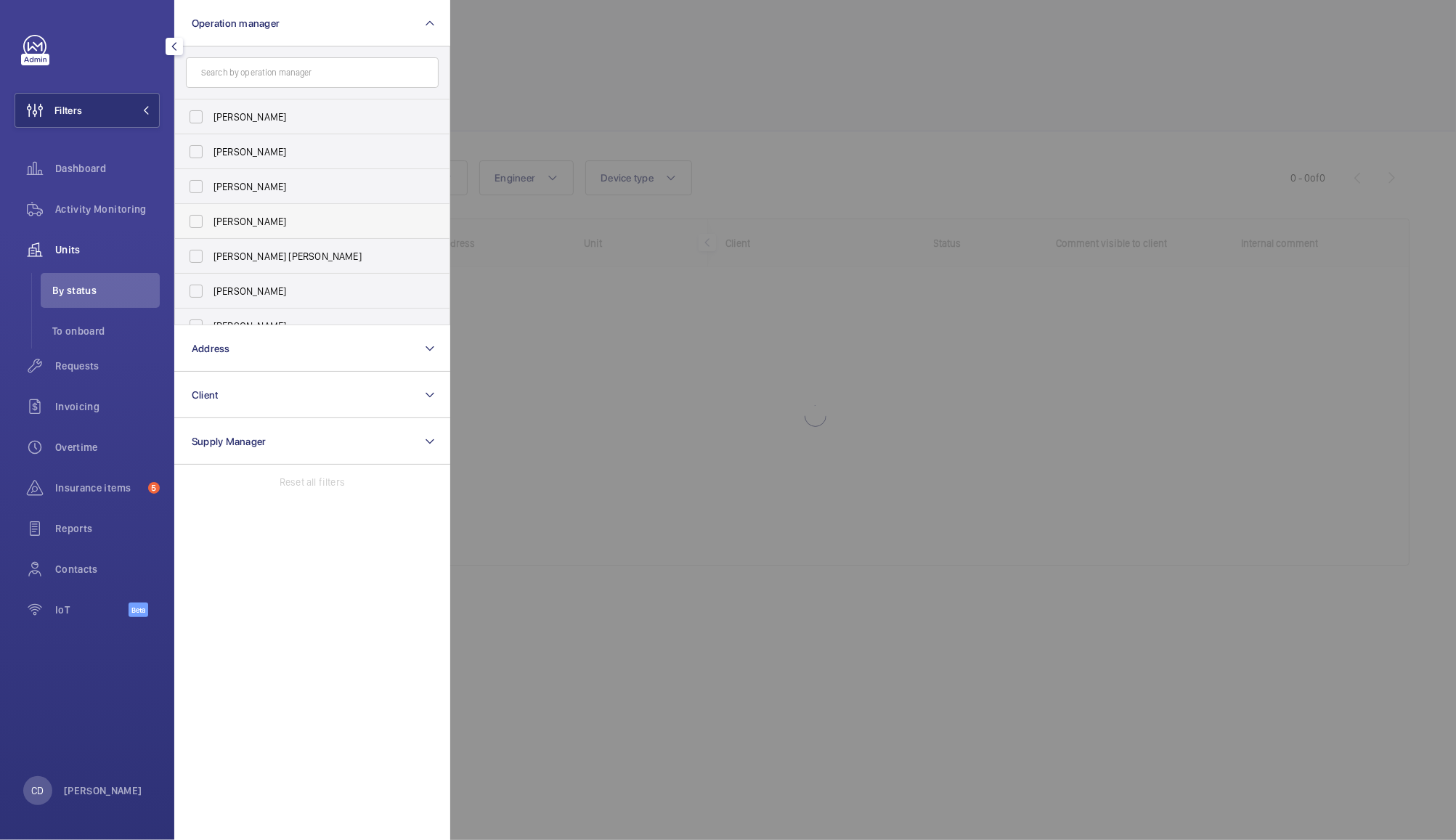
click at [267, 217] on span "[PERSON_NAME]" at bounding box center [313, 221] width 200 height 15
click at [211, 217] on input "[PERSON_NAME]" at bounding box center [196, 222] width 29 height 29
checkbox input "true"
click at [574, 64] on div at bounding box center [1179, 420] width 1456 height 840
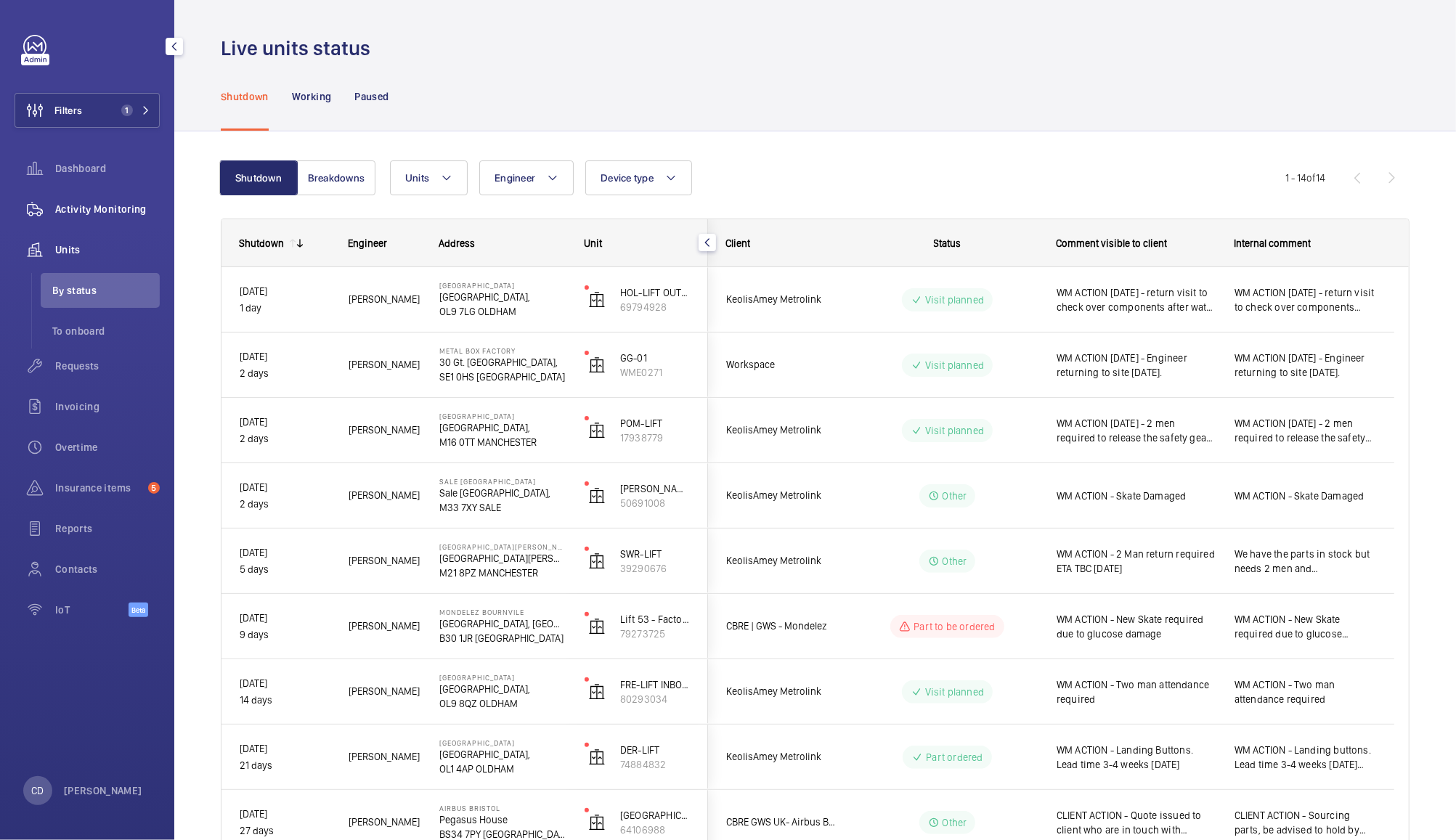
click at [122, 221] on div "Activity Monitoring" at bounding box center [88, 209] width 146 height 35
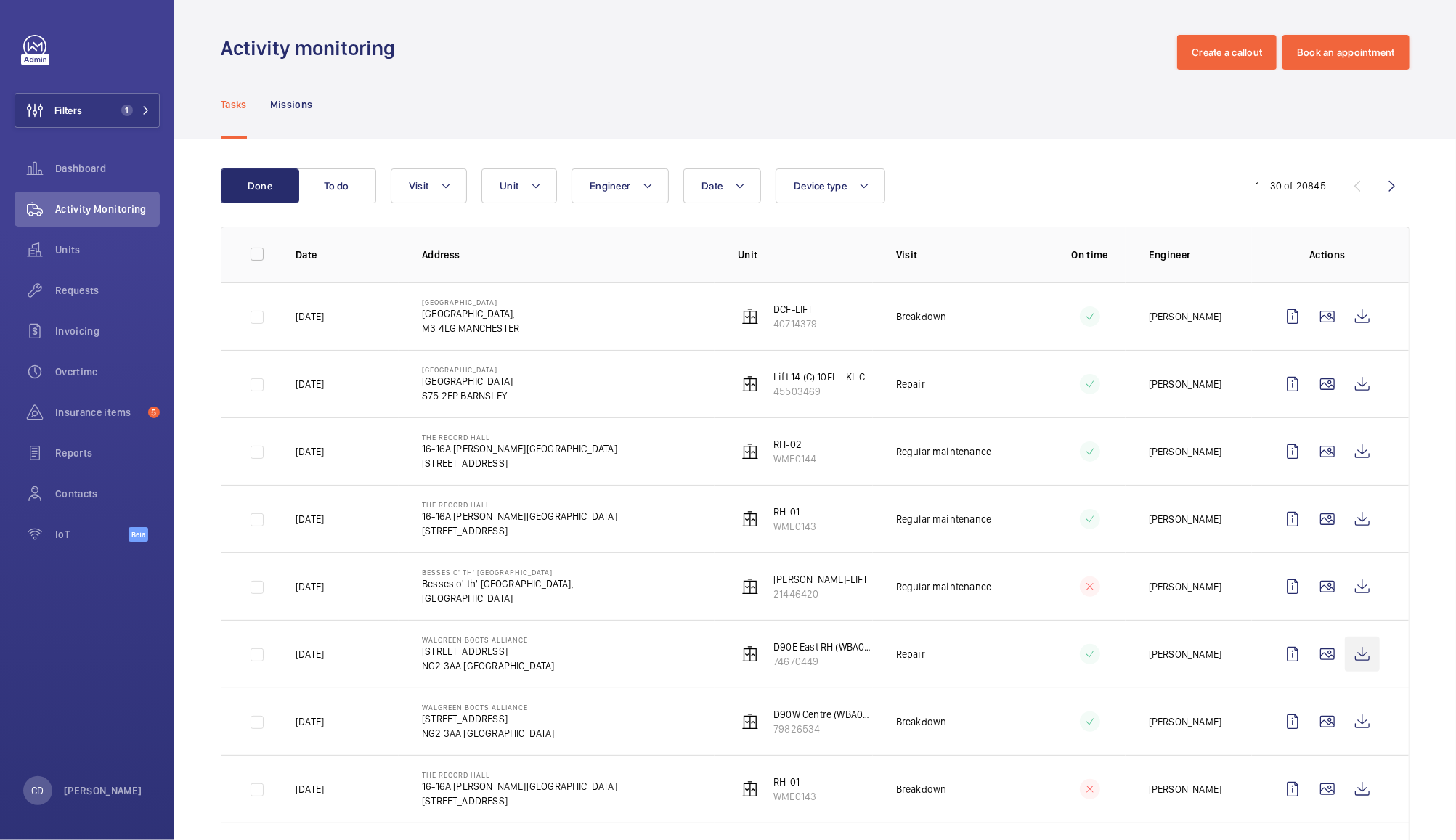
click at [1345, 655] on wm-front-icon-button at bounding box center [1363, 654] width 35 height 35
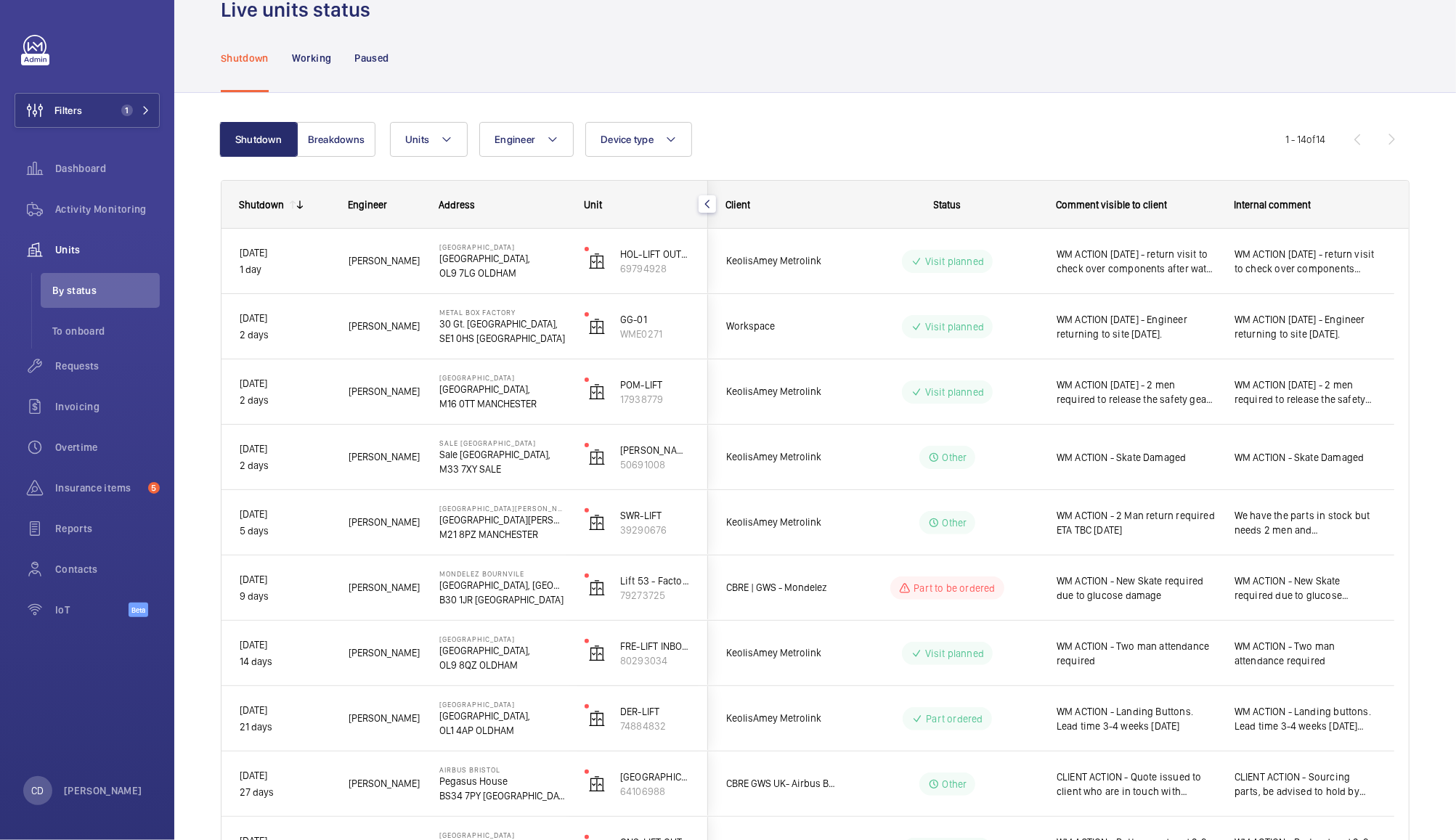
scroll to position [40, 0]
click at [845, 312] on div "Visit planned" at bounding box center [938, 325] width 198 height 52
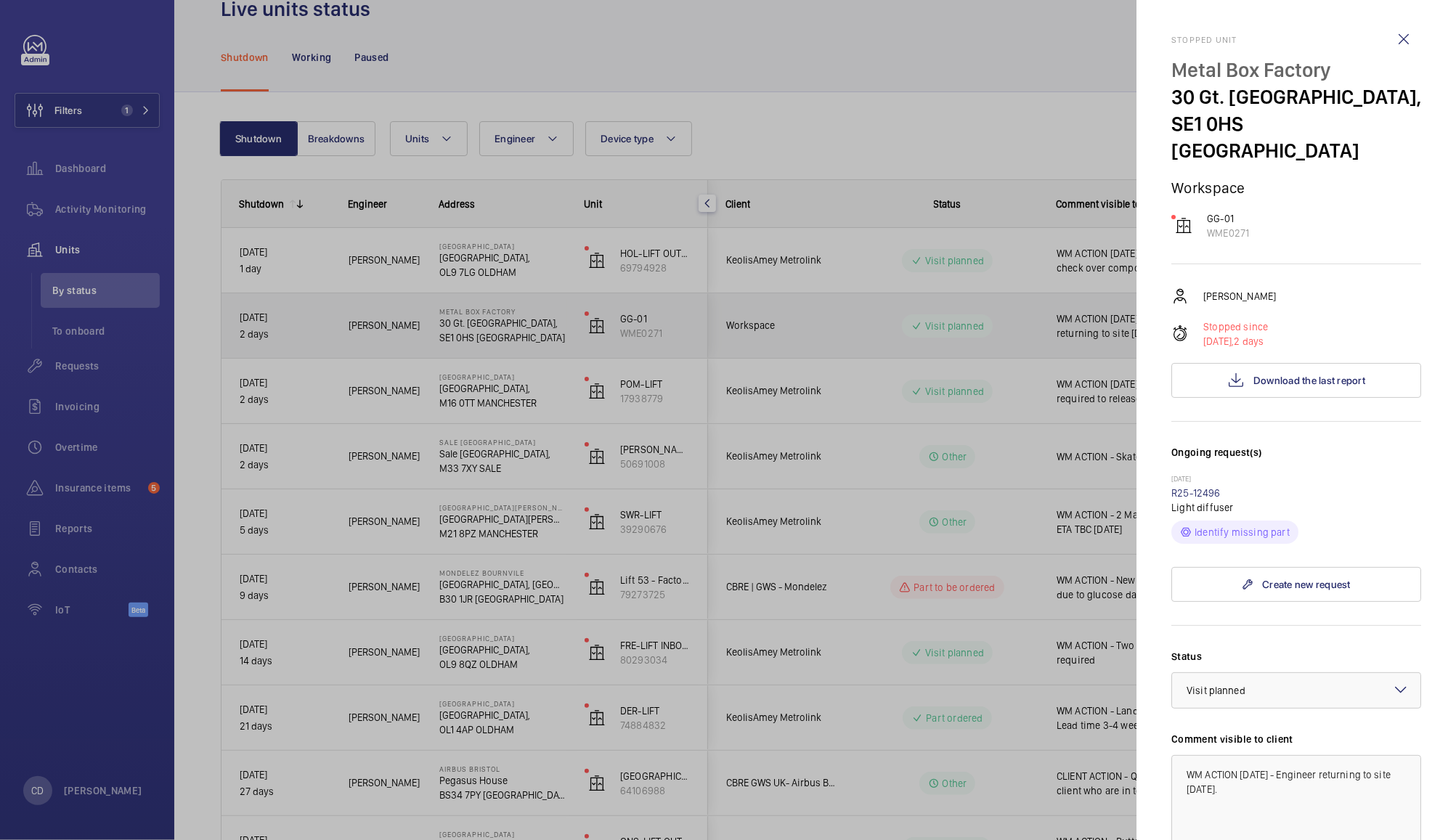
click at [831, 330] on div at bounding box center [728, 420] width 1456 height 840
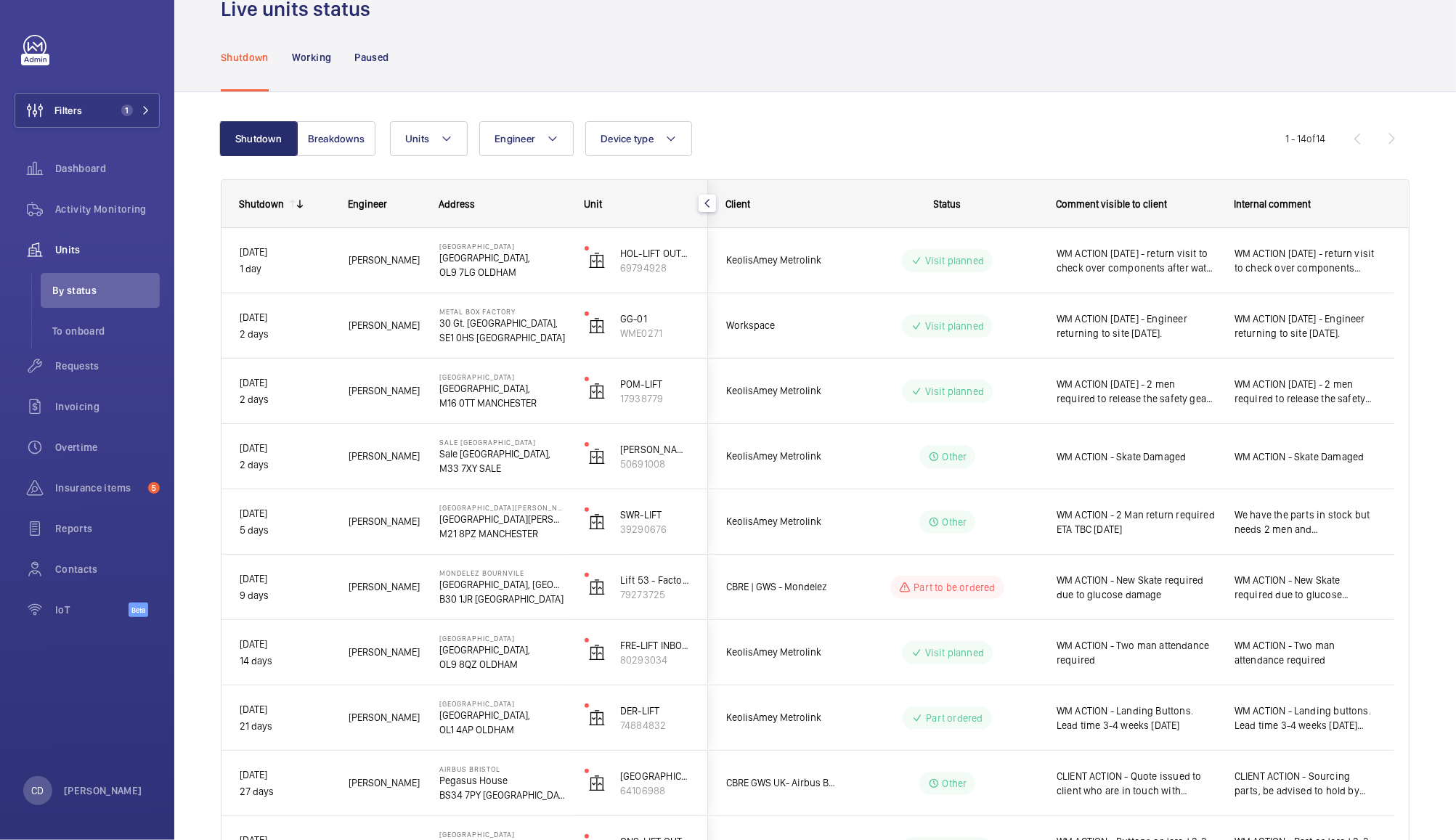
click at [818, 334] on div "Workspace" at bounding box center [773, 326] width 129 height 46
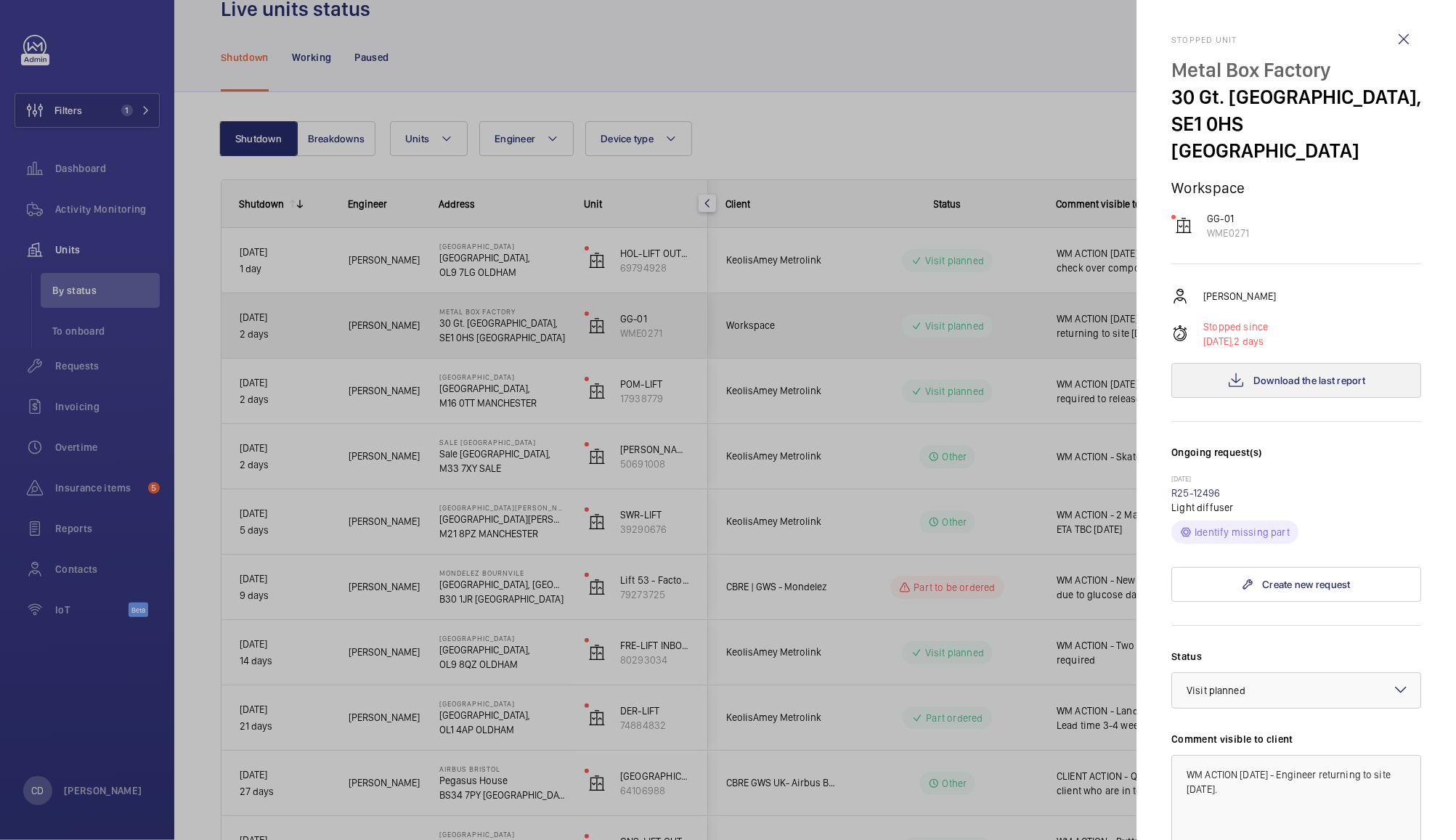
click at [1335, 375] on span "Download the last report" at bounding box center [1309, 380] width 112 height 12
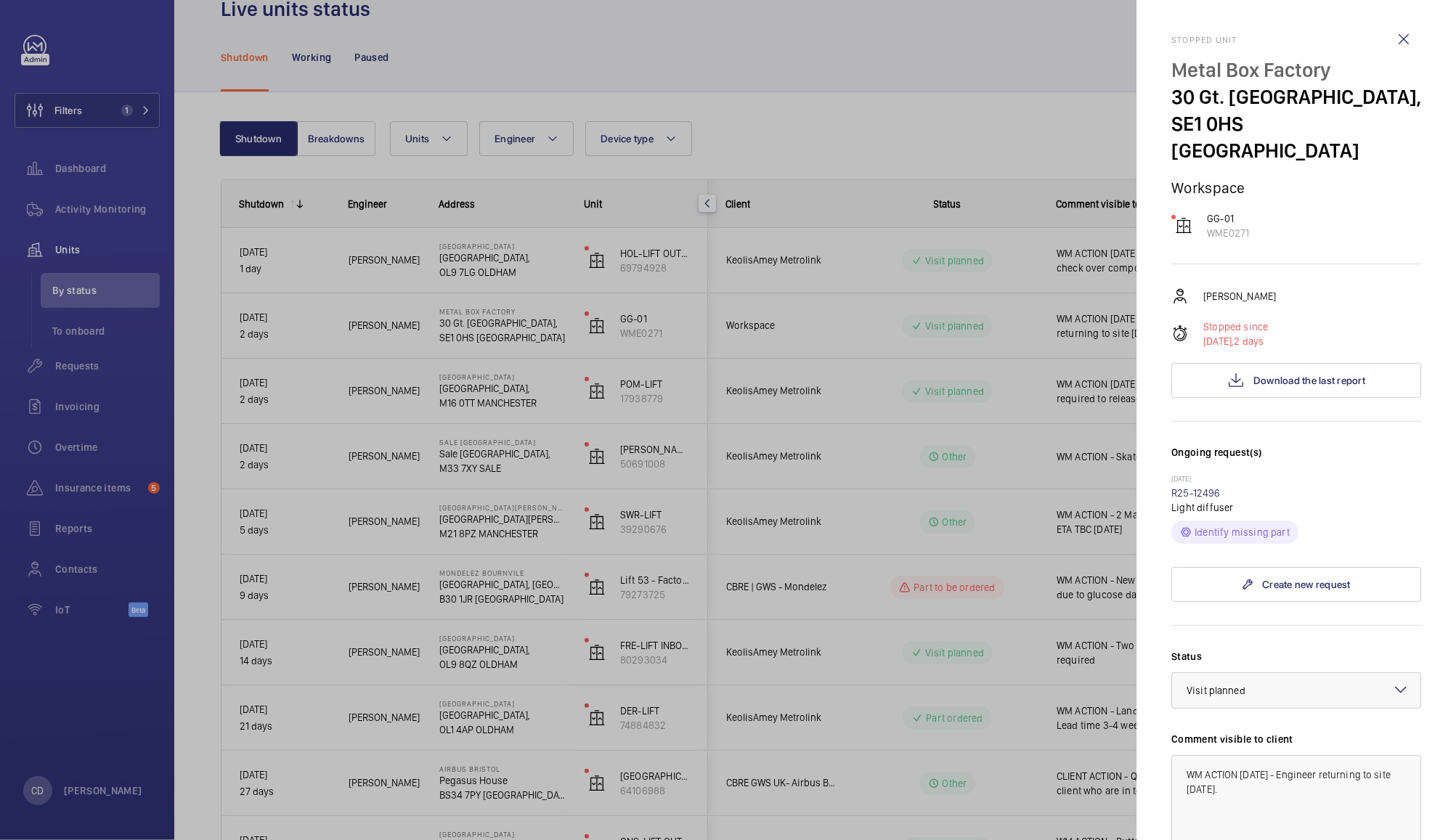
click at [950, 65] on div at bounding box center [728, 420] width 1456 height 840
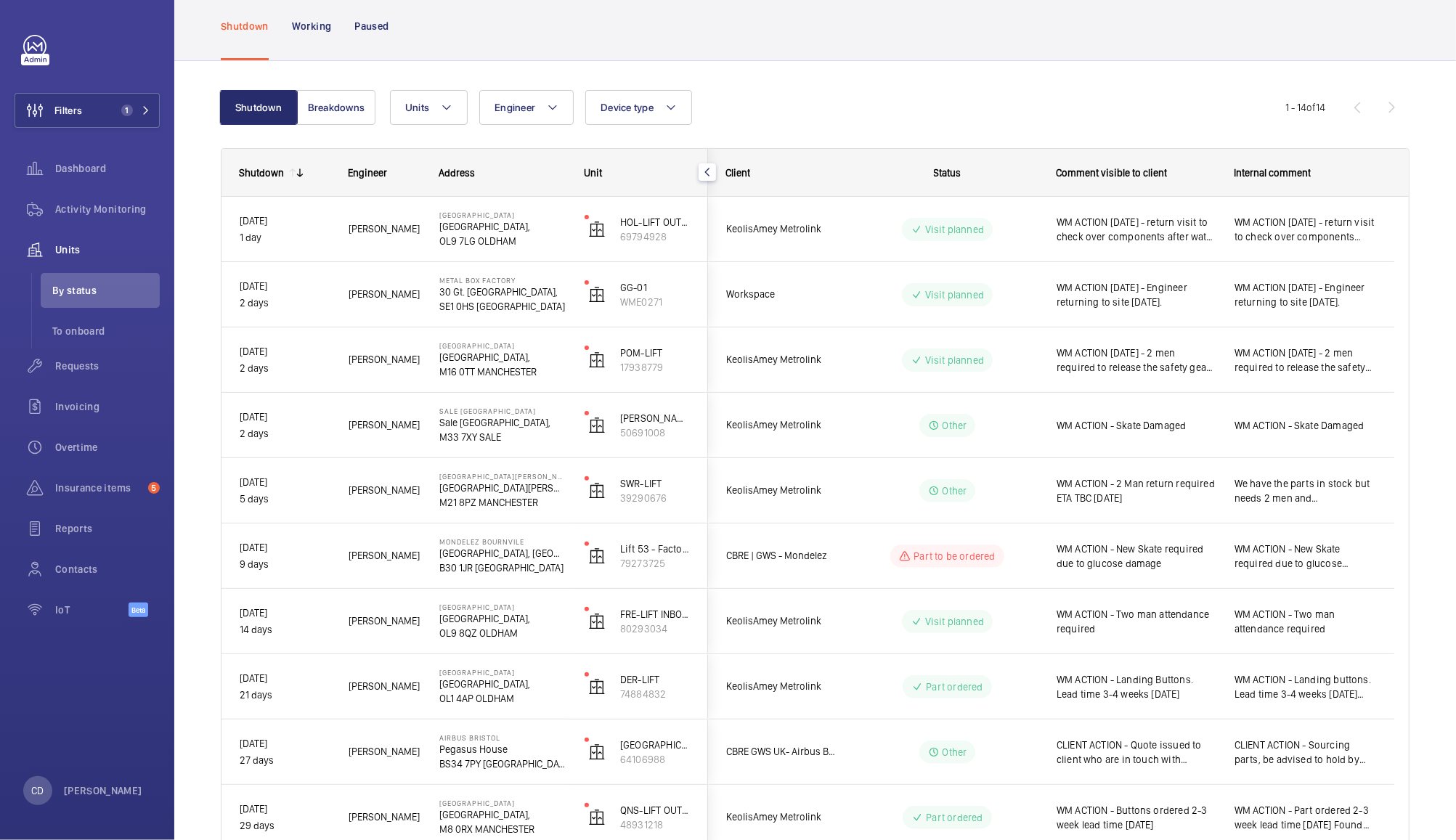
scroll to position [67, 0]
click at [89, 367] on span "Requests" at bounding box center [107, 366] width 104 height 15
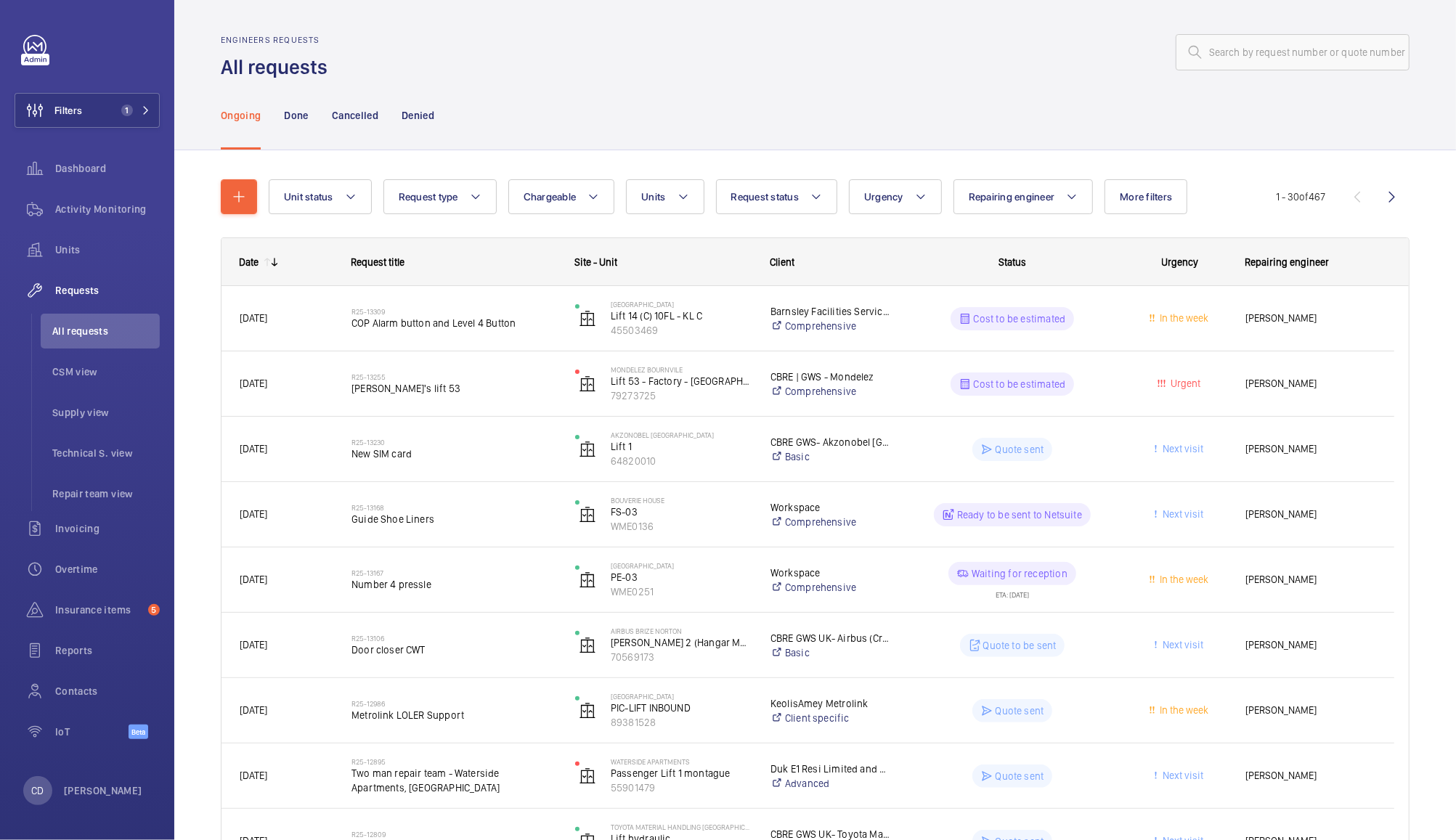
click at [484, 400] on div "R25-13255 Cadbury's lift 53" at bounding box center [453, 384] width 205 height 42
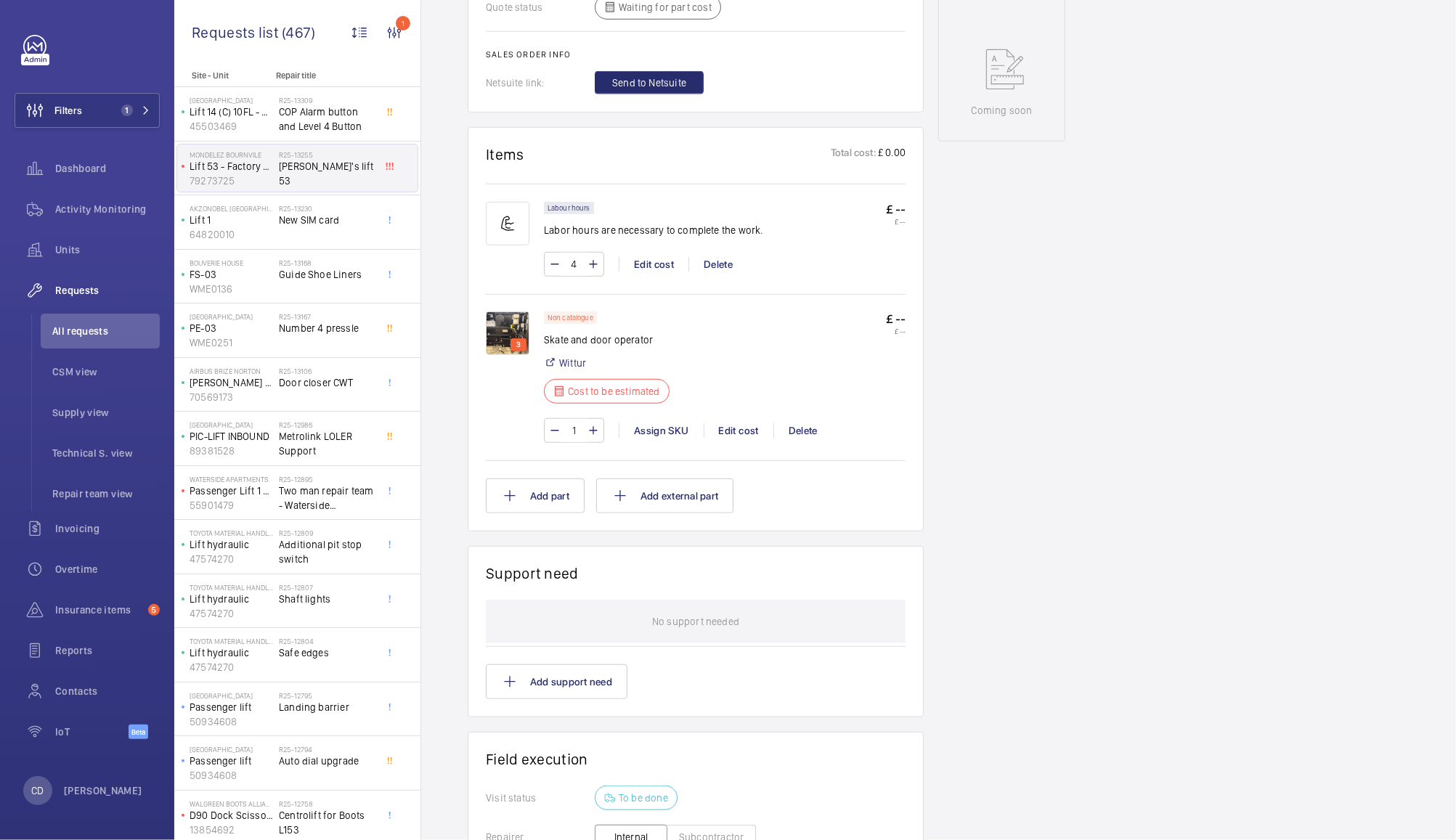
scroll to position [739, 0]
click at [499, 343] on img at bounding box center [507, 332] width 43 height 43
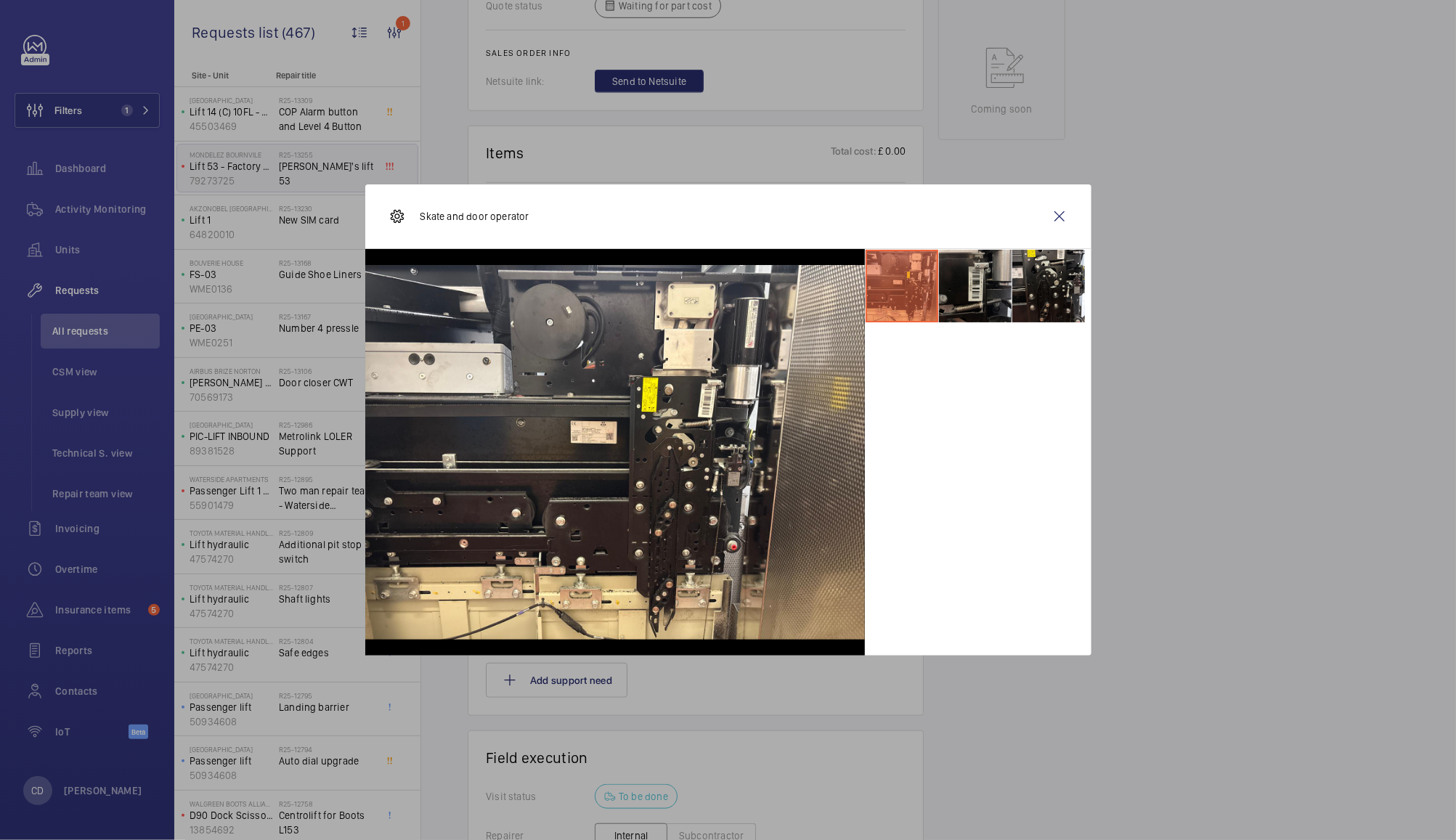
click at [971, 292] on li at bounding box center [975, 286] width 73 height 73
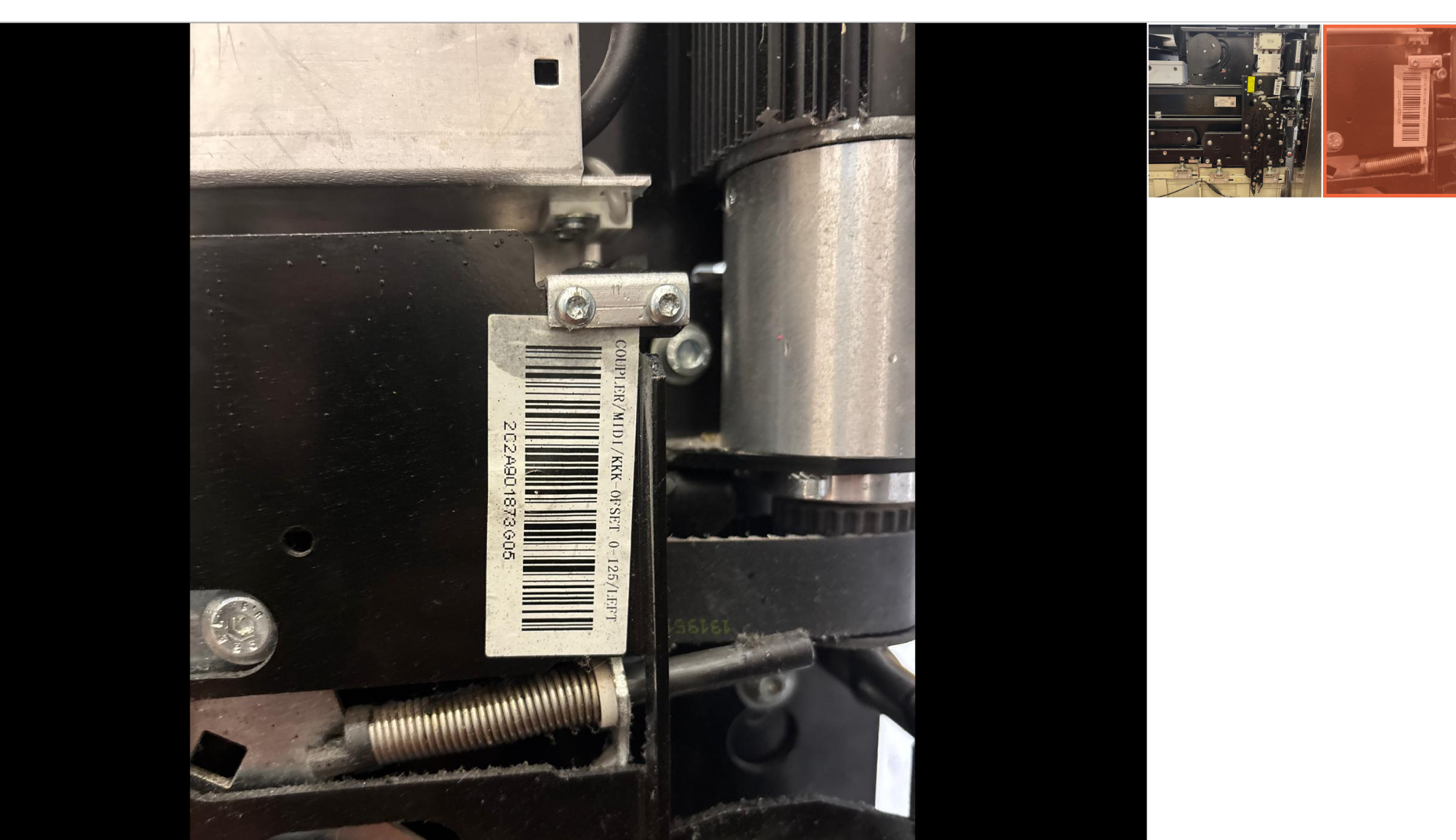
click at [903, 289] on li at bounding box center [901, 286] width 73 height 73
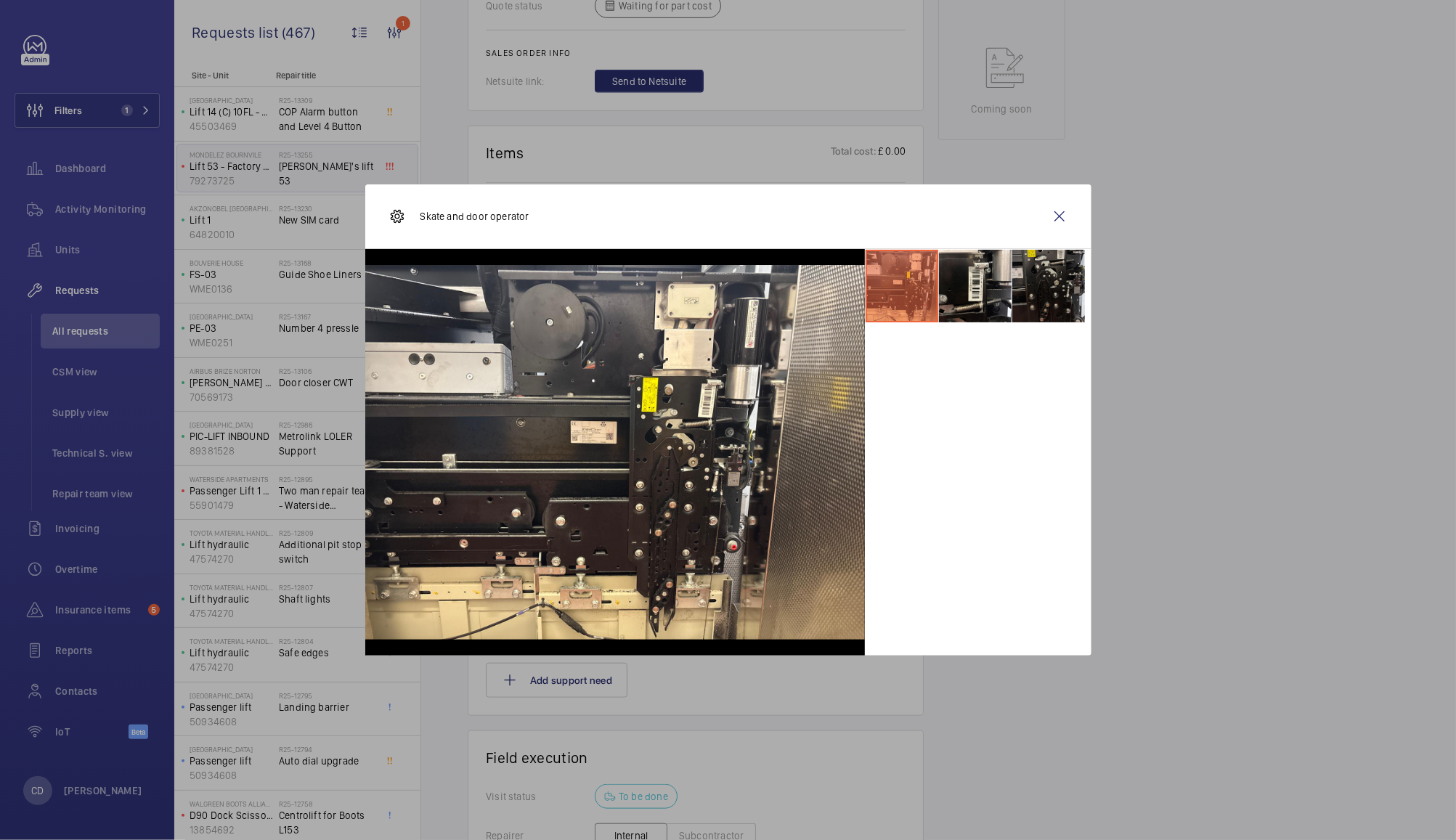
click at [1056, 294] on li at bounding box center [1049, 286] width 73 height 73
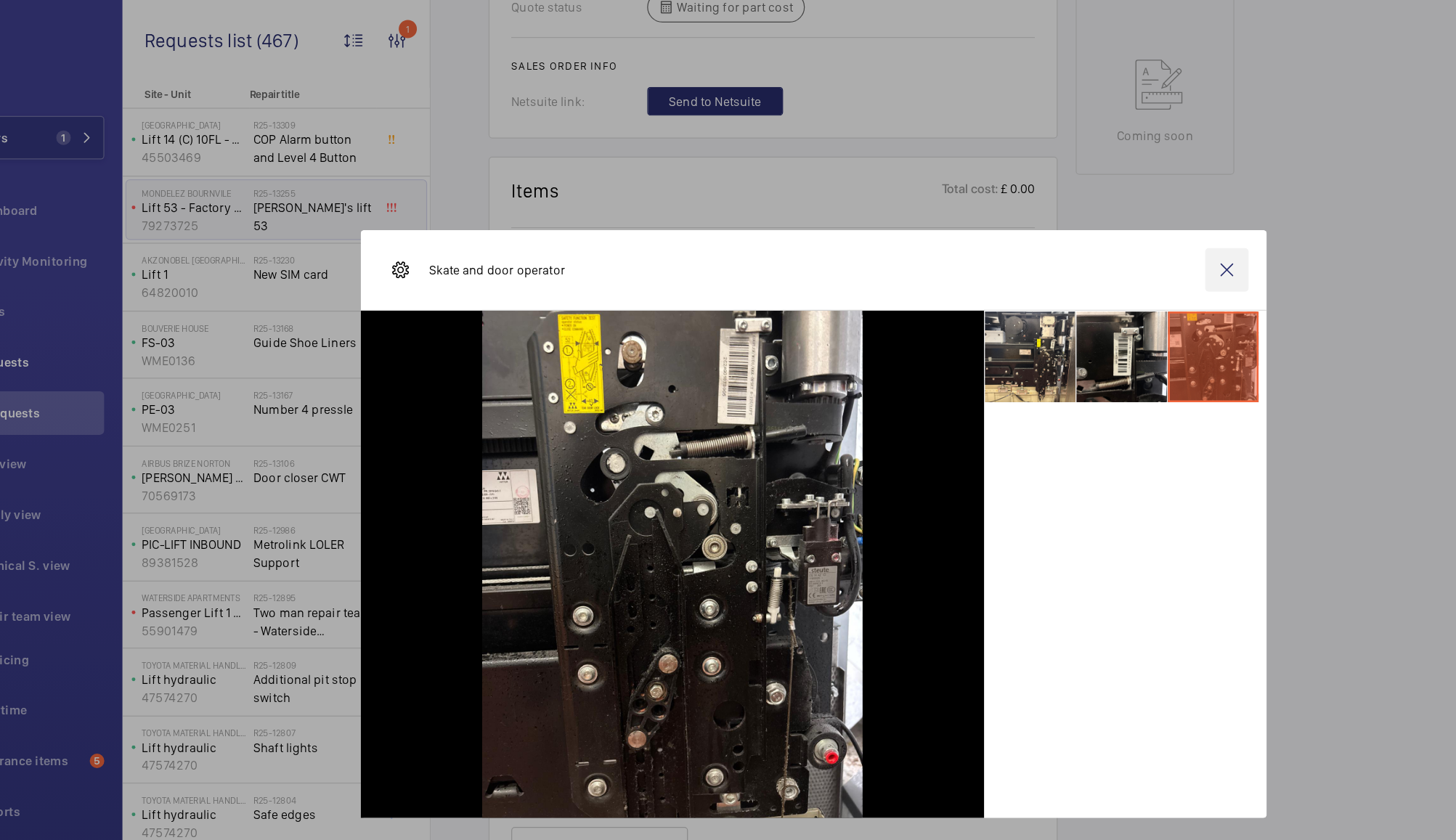
click at [1059, 216] on wm-front-icon-button at bounding box center [1060, 216] width 35 height 35
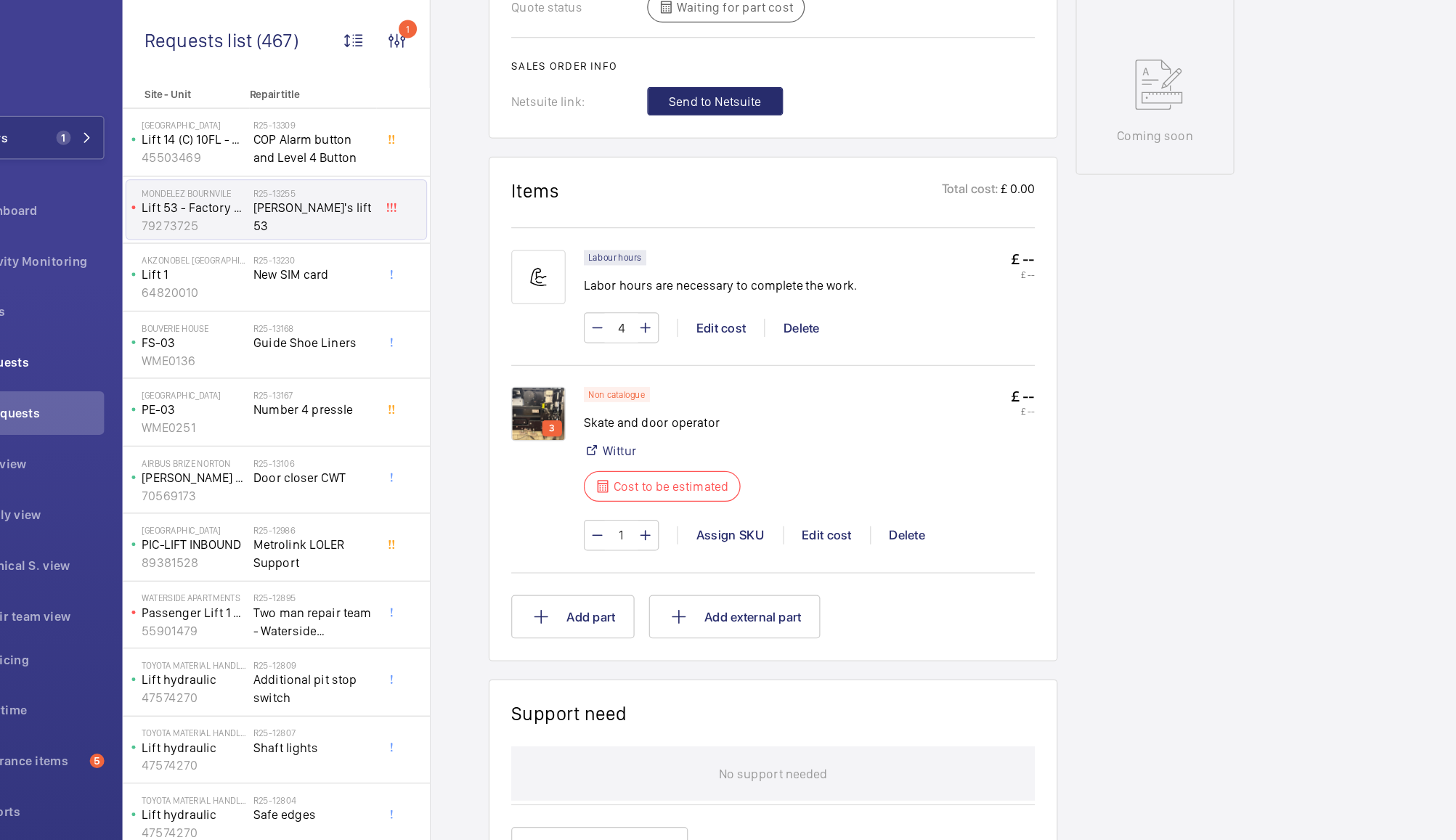
click at [511, 340] on div "3" at bounding box center [518, 344] width 16 height 13
click at [499, 325] on img at bounding box center [507, 332] width 43 height 43
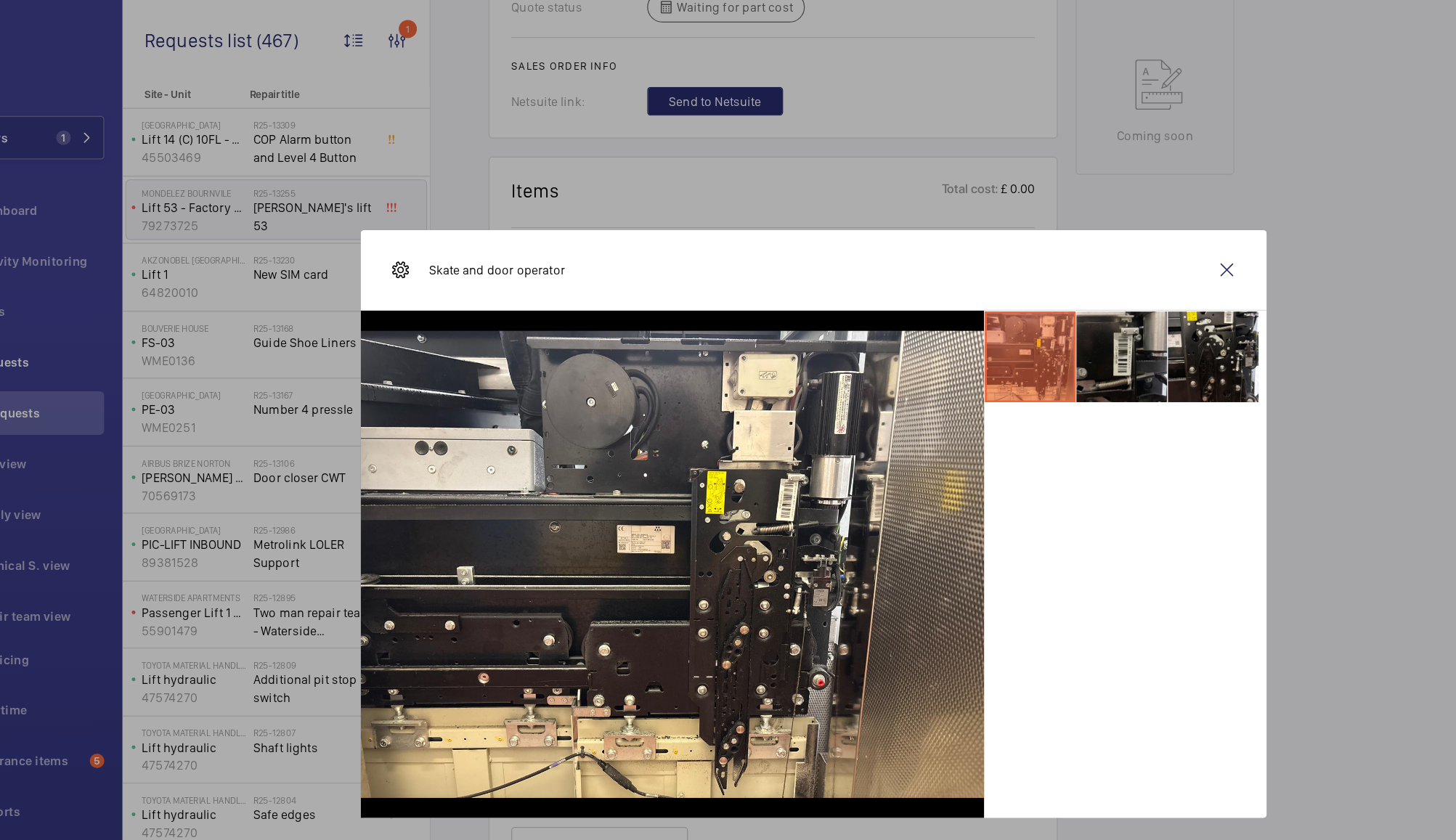
click at [971, 281] on li at bounding box center [975, 286] width 73 height 73
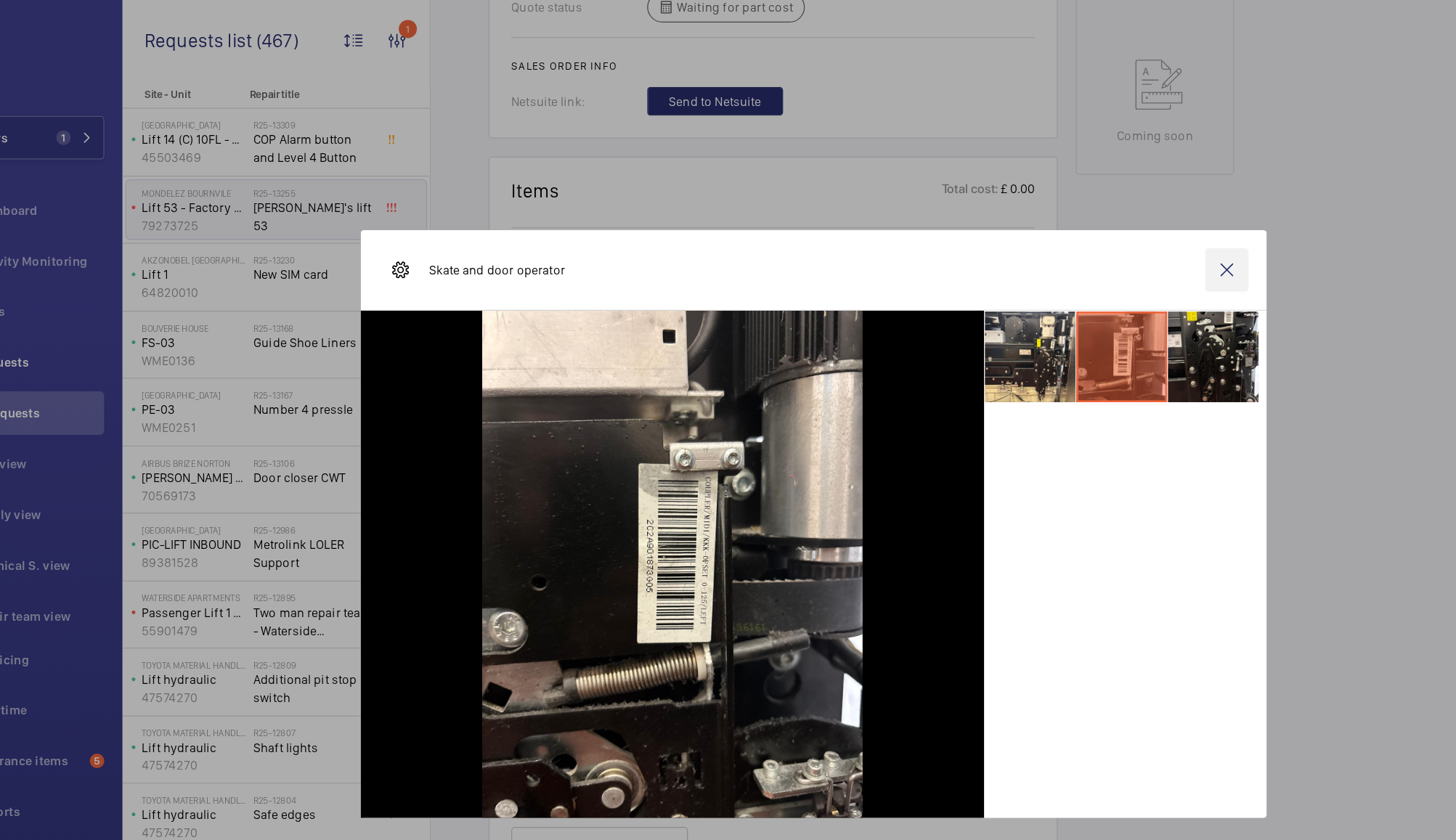
click at [1051, 221] on wm-front-icon-button at bounding box center [1060, 216] width 35 height 35
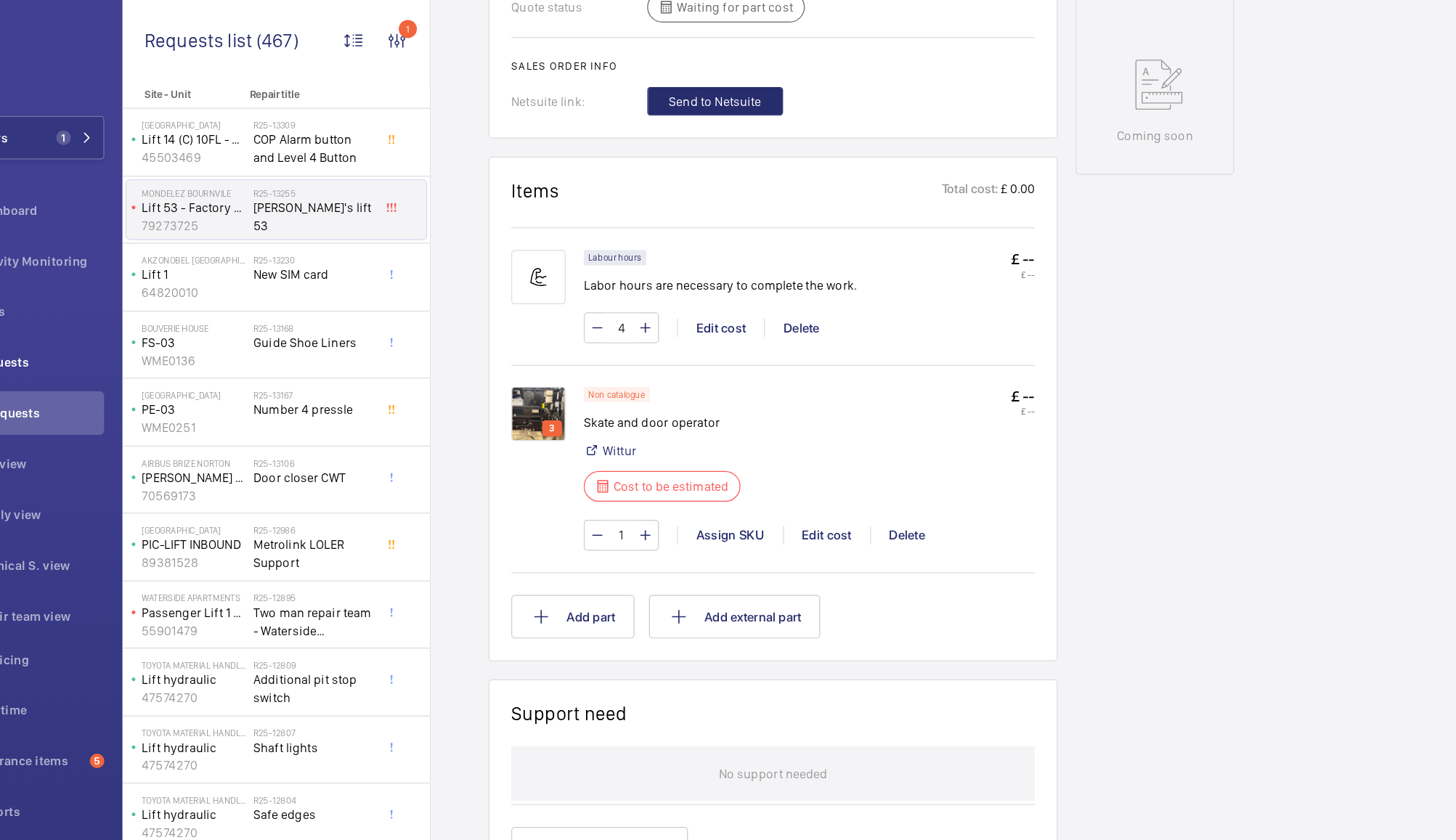
click at [510, 310] on img at bounding box center [507, 332] width 43 height 43
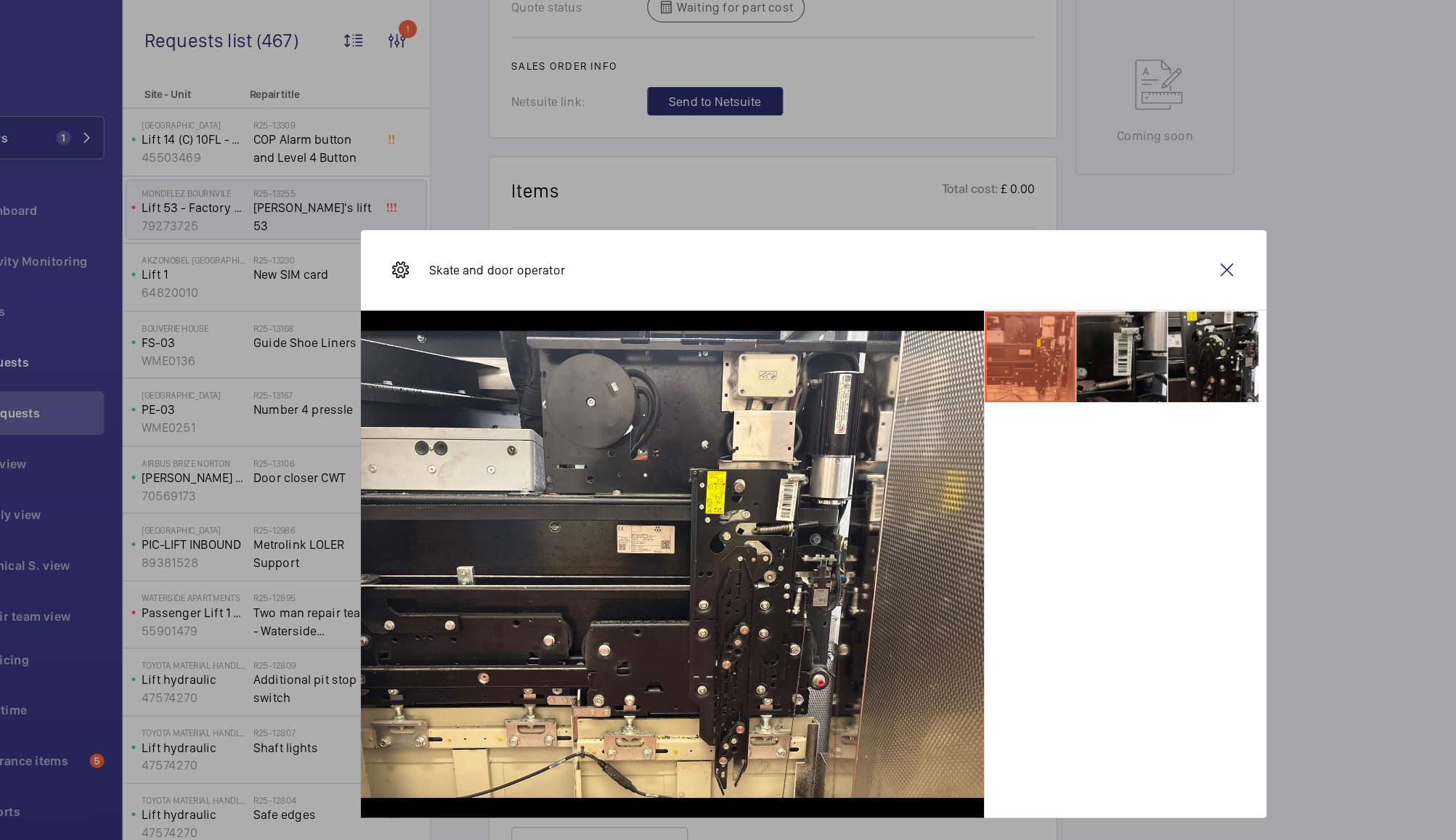
click at [969, 286] on li at bounding box center [975, 286] width 73 height 73
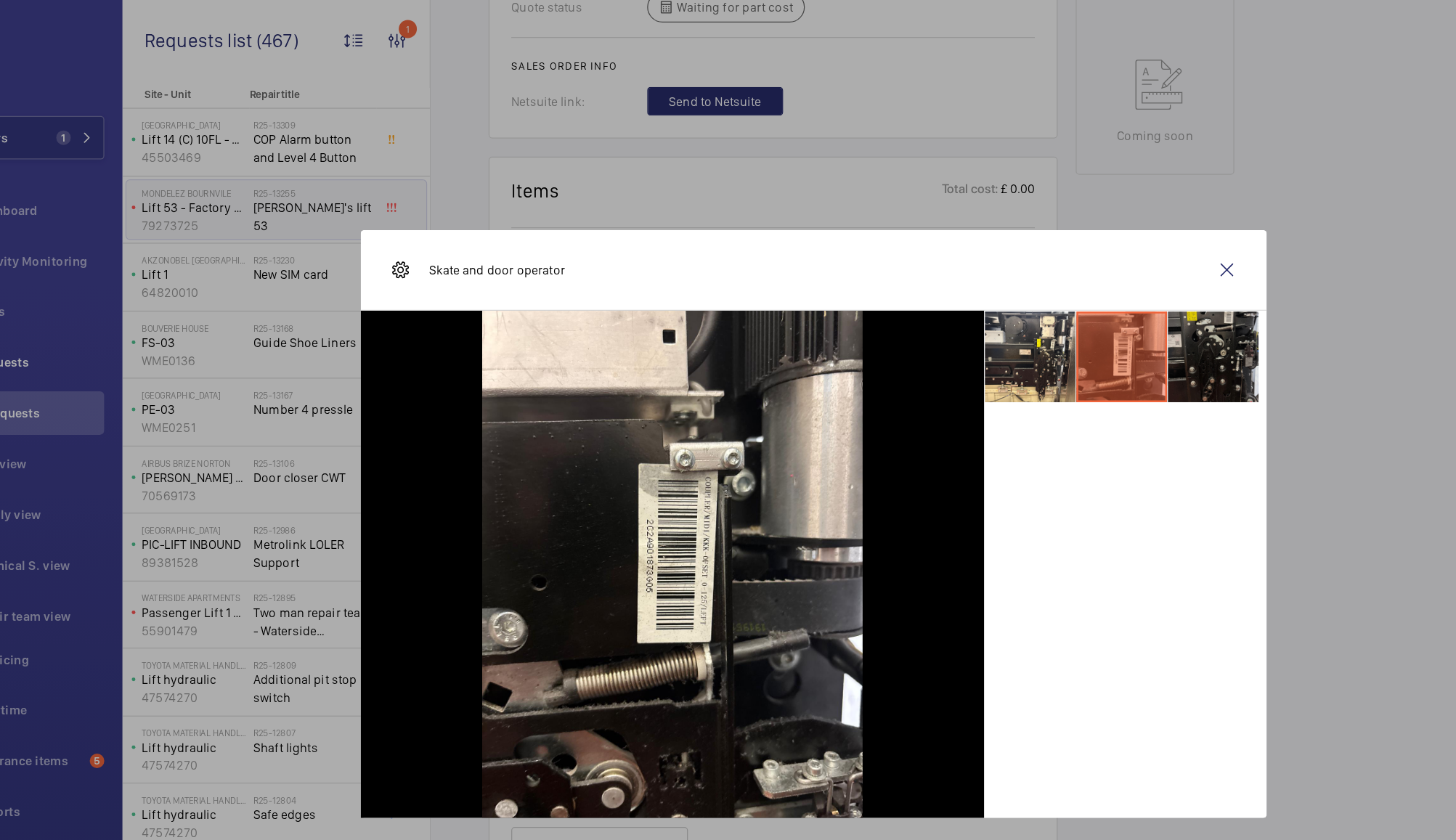
click at [1043, 259] on li at bounding box center [1049, 286] width 73 height 73
